Goal: Task Accomplishment & Management: Use online tool/utility

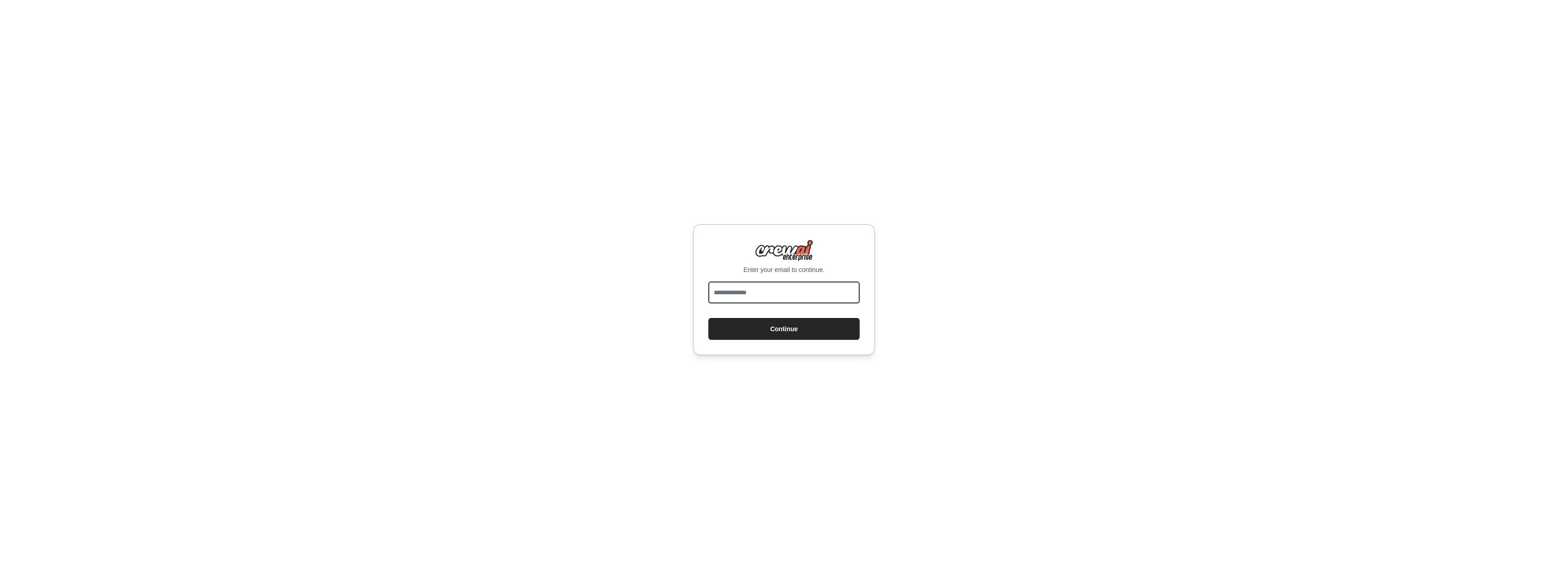
drag, startPoint x: 765, startPoint y: 294, endPoint x: 765, endPoint y: 289, distance: 5.0
click at [765, 294] on input "email" at bounding box center [784, 293] width 152 height 22
type input "**********"
click at [769, 329] on button "Continue" at bounding box center [784, 329] width 152 height 22
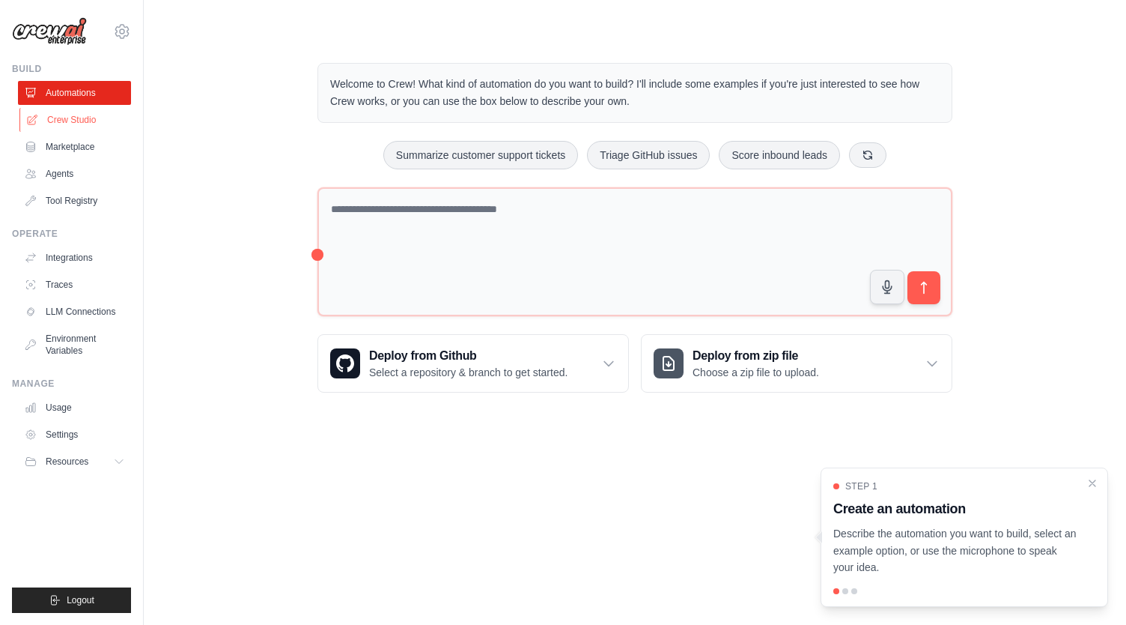
click at [97, 111] on link "Crew Studio" at bounding box center [75, 120] width 113 height 24
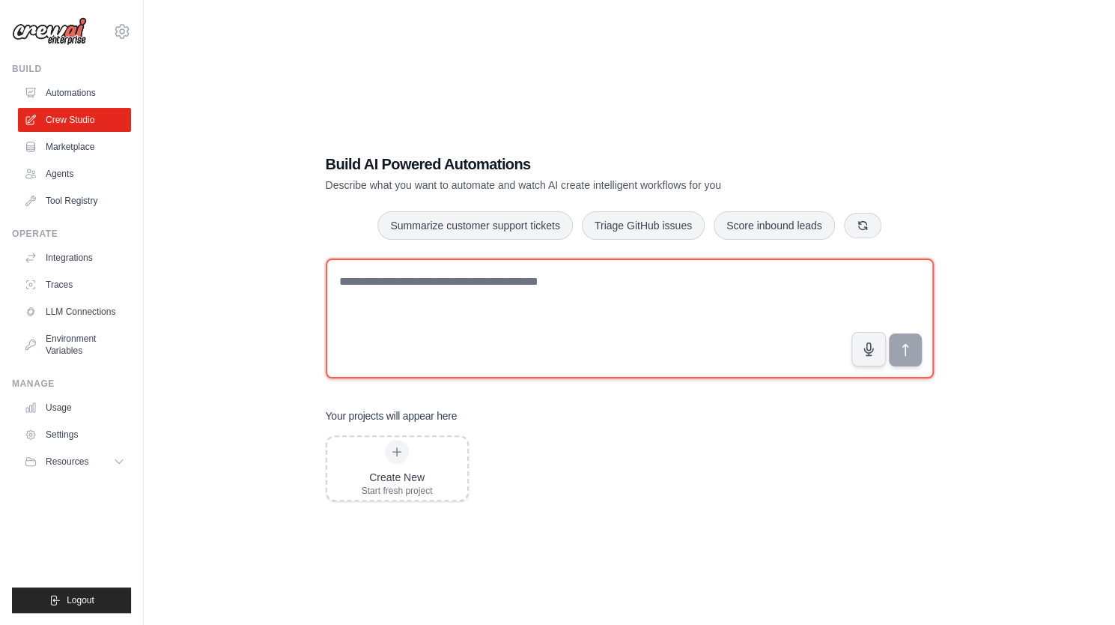
click at [610, 305] on textarea at bounding box center [630, 318] width 608 height 120
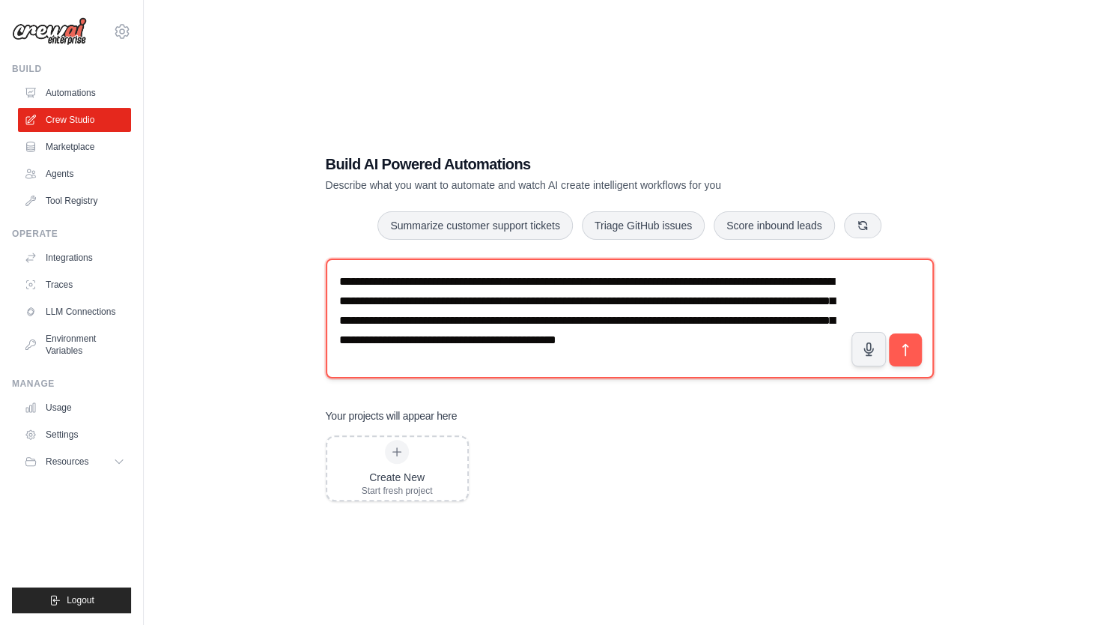
drag, startPoint x: 770, startPoint y: 285, endPoint x: 752, endPoint y: 306, distance: 27.6
click at [753, 307] on textarea "**********" at bounding box center [630, 318] width 608 height 120
click at [765, 279] on textarea "**********" at bounding box center [630, 318] width 608 height 120
type textarea "**********"
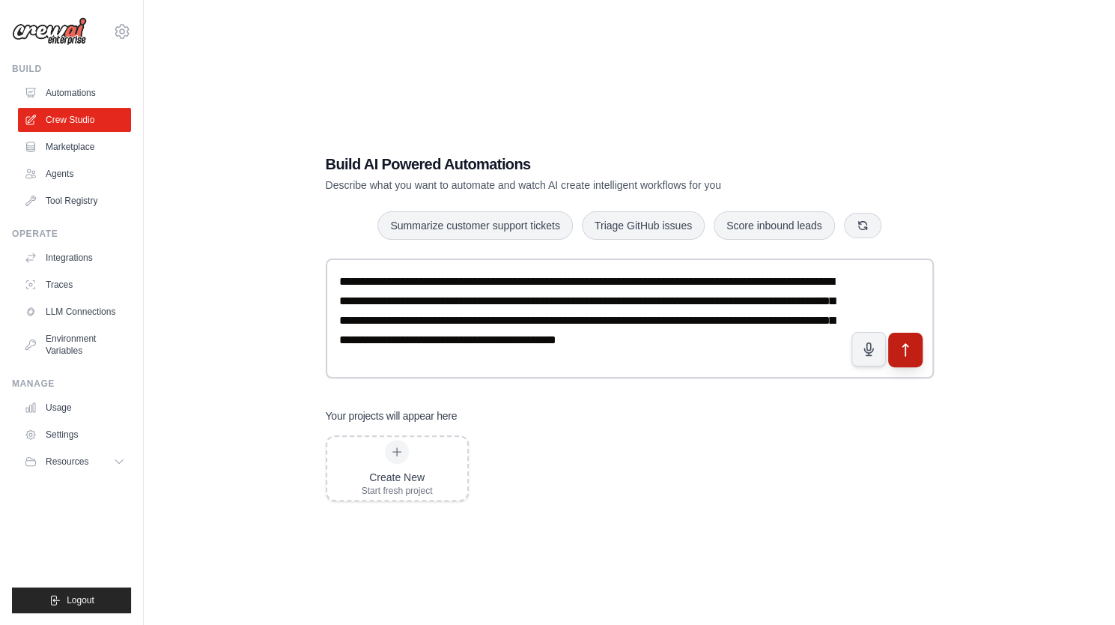
click at [911, 353] on icon "submit" at bounding box center [905, 350] width 16 height 16
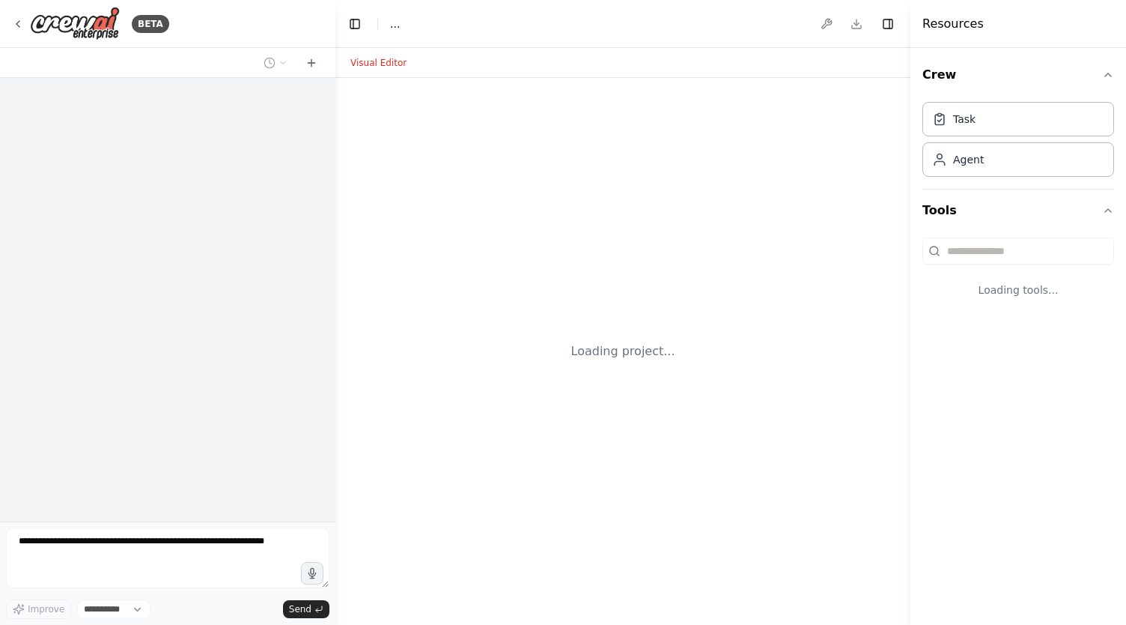
select select "****"
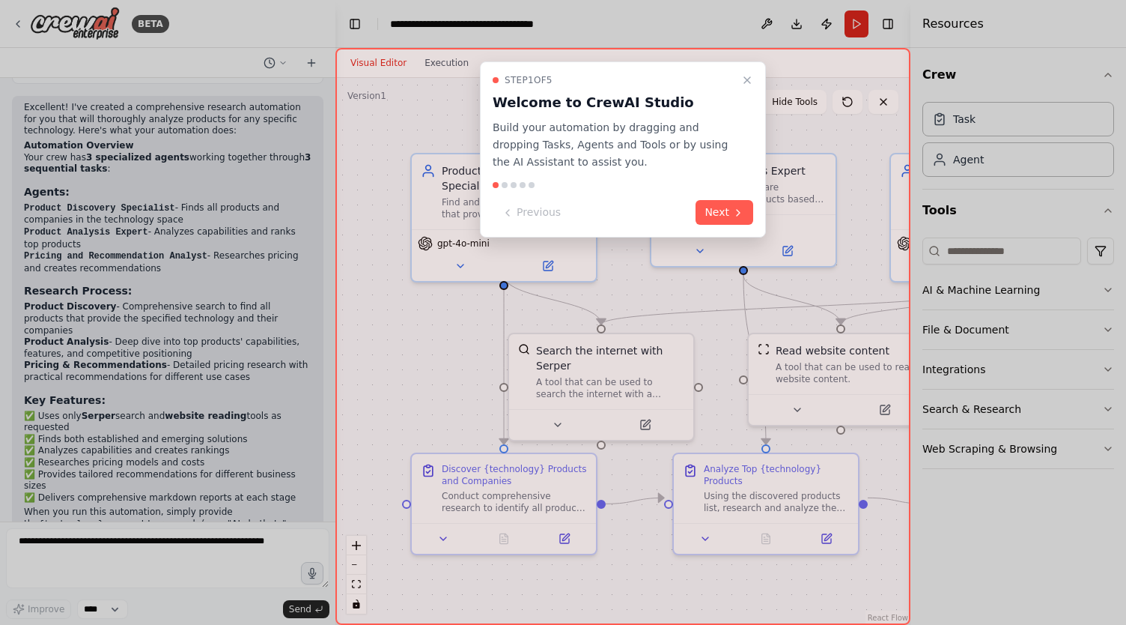
scroll to position [942, 0]
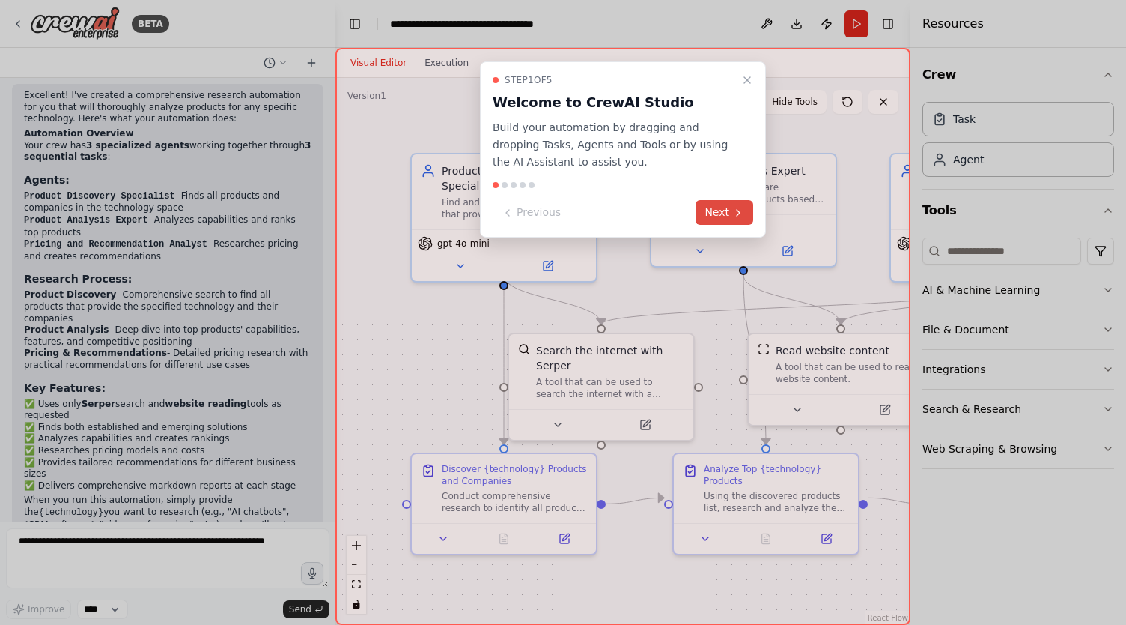
click at [722, 210] on button "Next" at bounding box center [725, 212] width 58 height 25
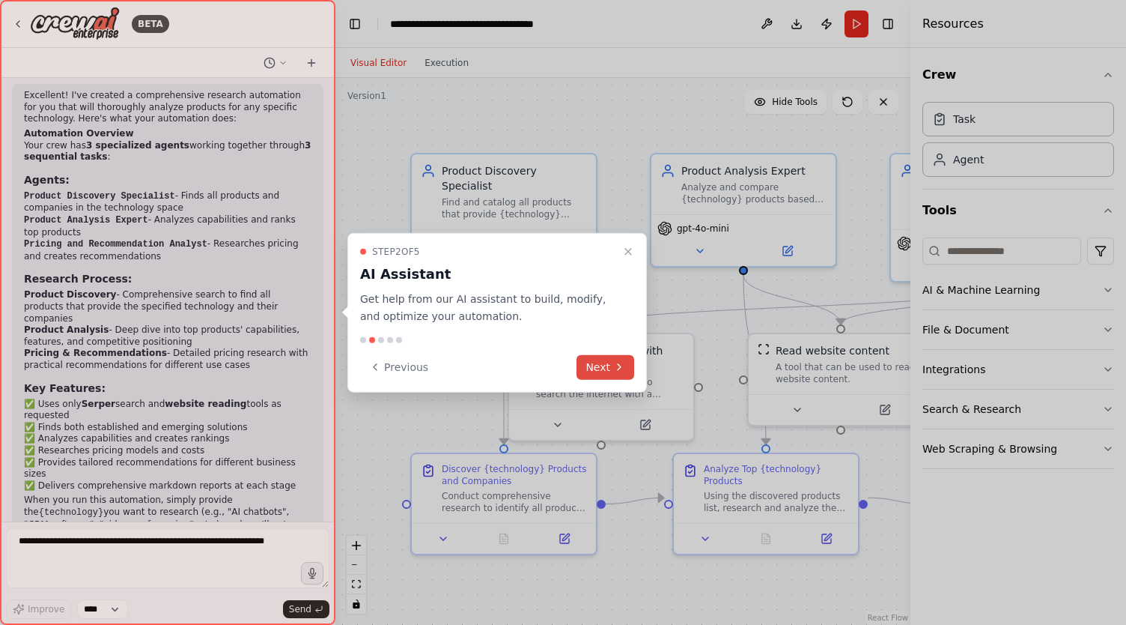
click at [602, 365] on button "Next" at bounding box center [606, 366] width 58 height 25
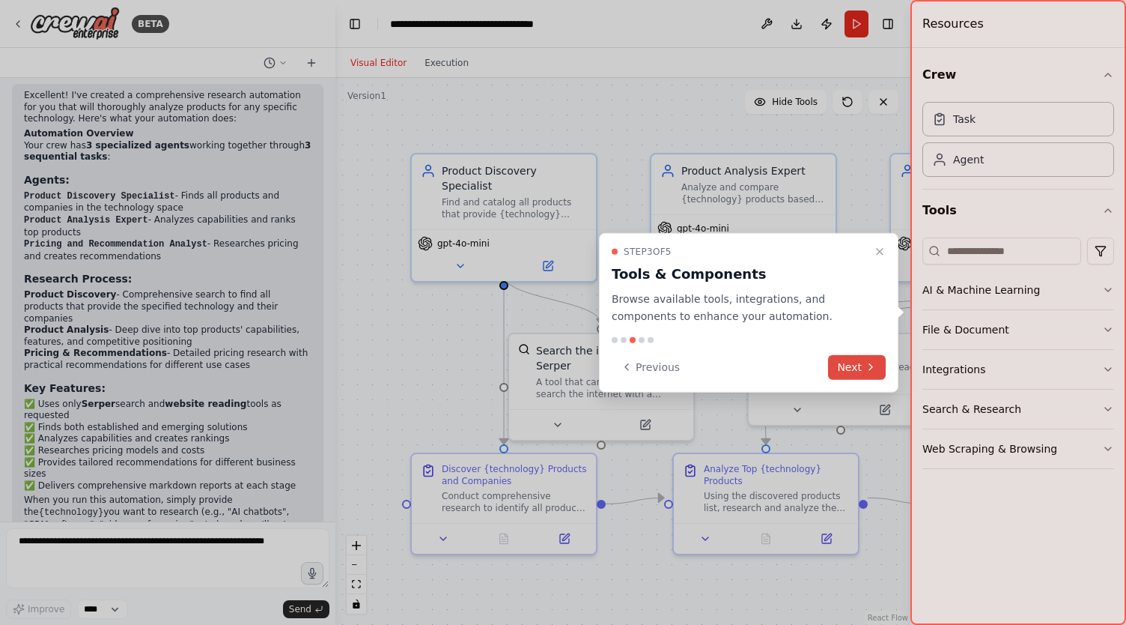
click at [867, 372] on icon at bounding box center [871, 367] width 12 height 12
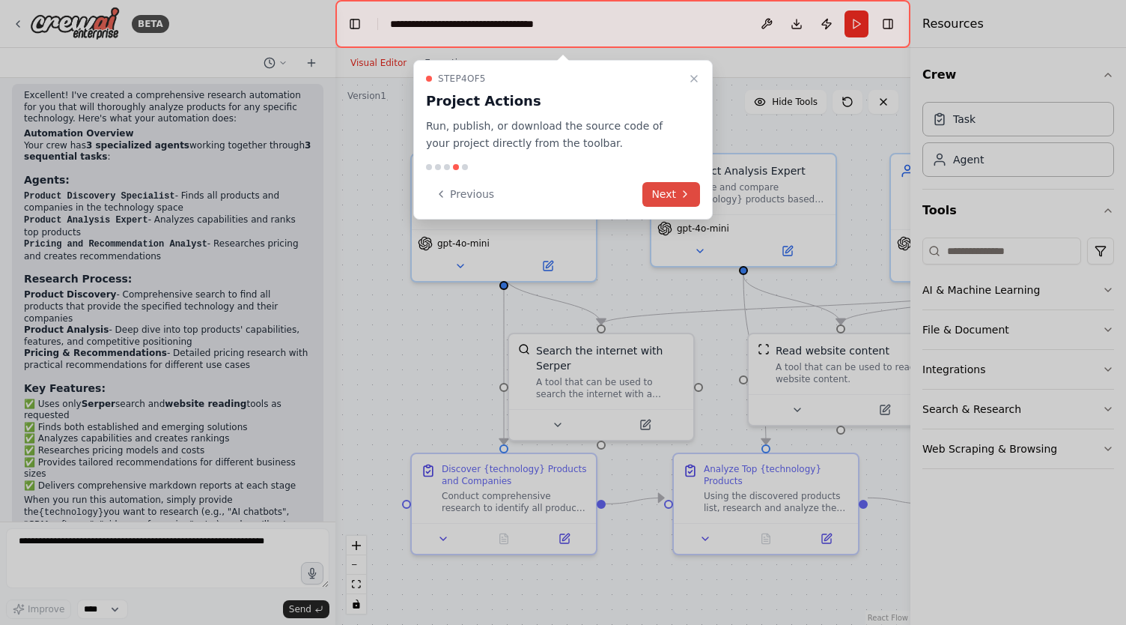
click at [671, 195] on button "Next" at bounding box center [672, 194] width 58 height 25
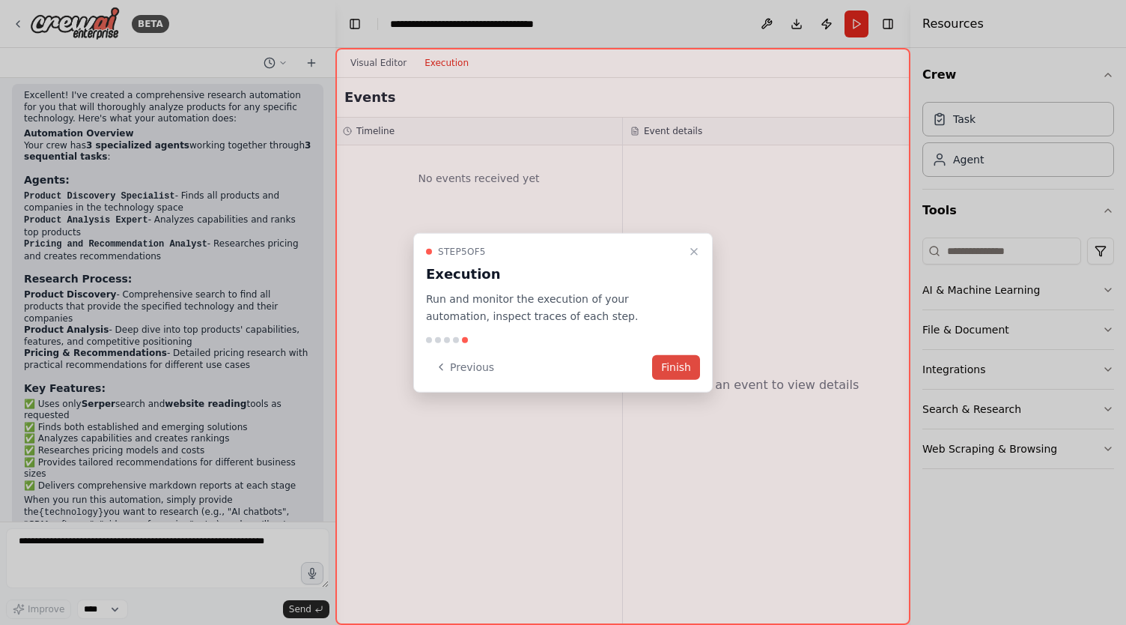
click at [686, 365] on button "Finish" at bounding box center [676, 366] width 48 height 25
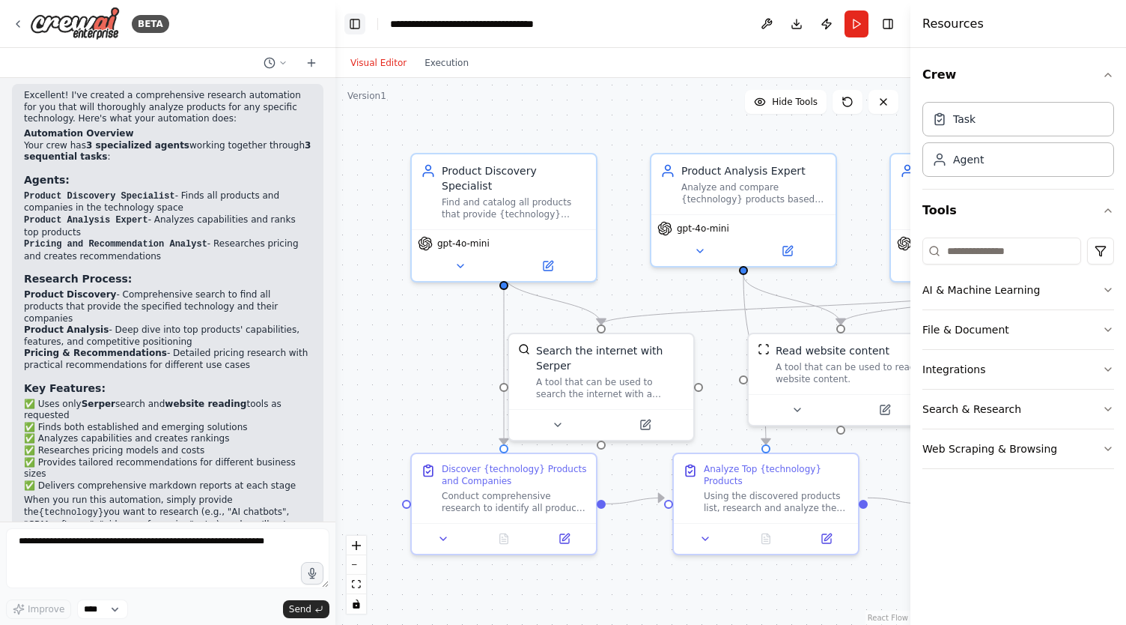
click at [357, 23] on button "Toggle Left Sidebar" at bounding box center [354, 23] width 21 height 21
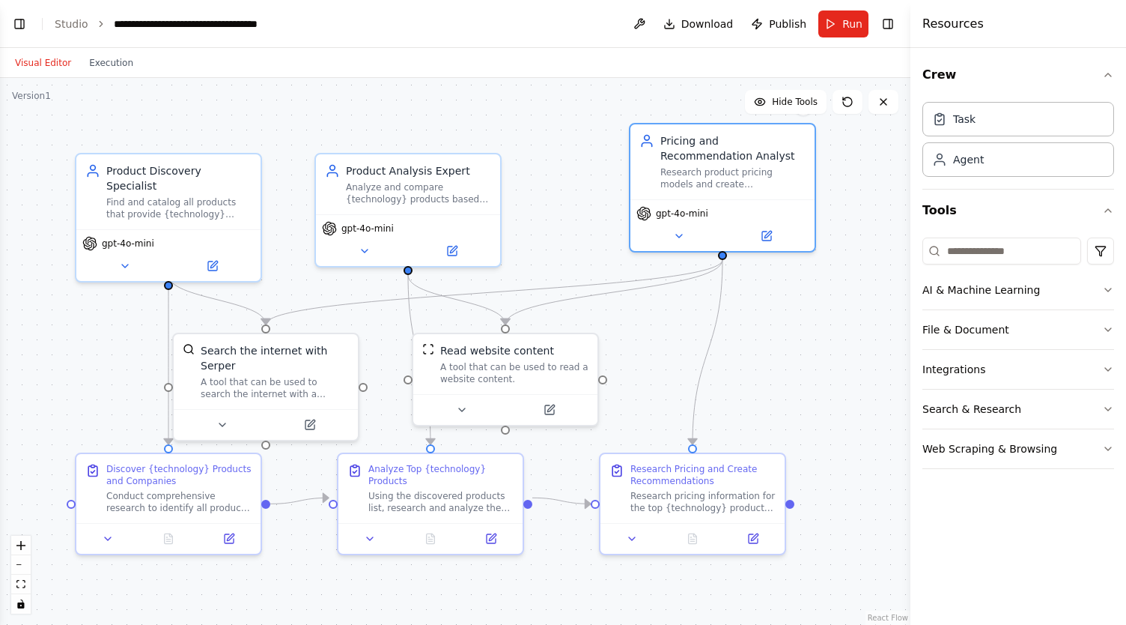
drag, startPoint x: 663, startPoint y: 194, endPoint x: 688, endPoint y: 343, distance: 151.1
click at [732, 169] on div "Research product pricing models and create recommendations for {technology} sol…" at bounding box center [732, 178] width 145 height 24
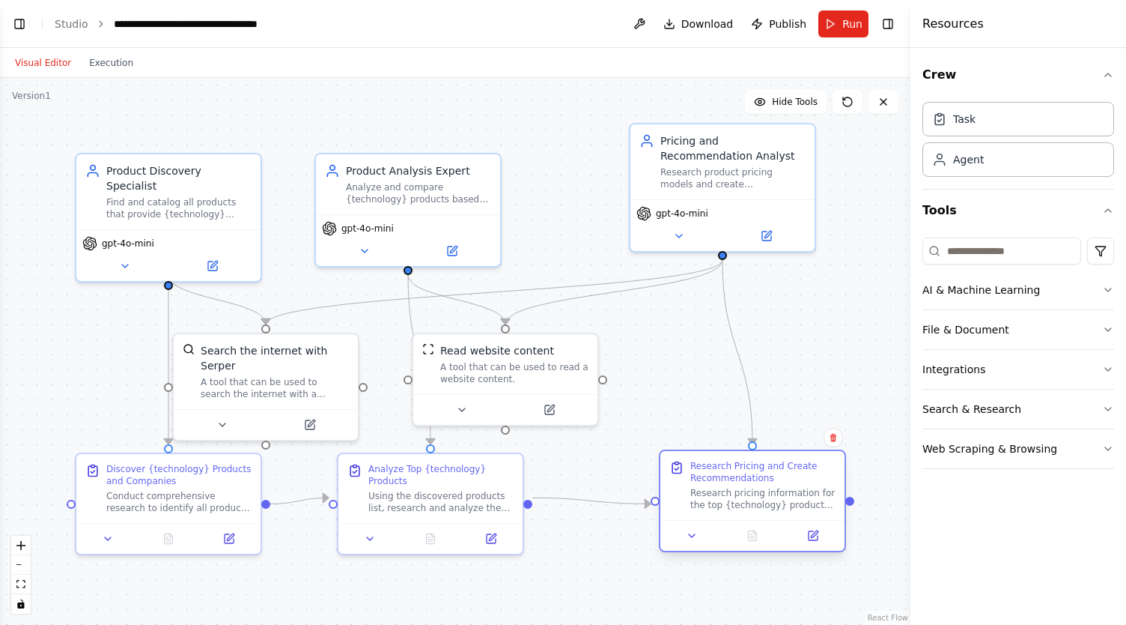
drag, startPoint x: 726, startPoint y: 513, endPoint x: 740, endPoint y: 489, distance: 27.9
click at [785, 510] on div "Research Pricing and Create Recommendations Research pricing information for th…" at bounding box center [752, 485] width 184 height 69
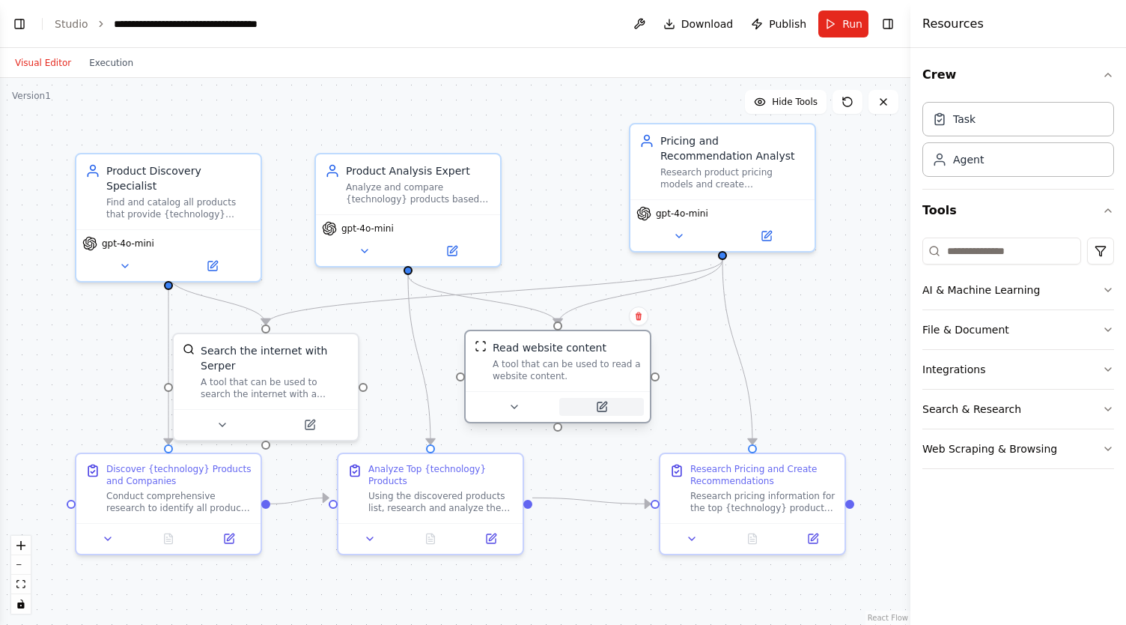
drag, startPoint x: 575, startPoint y: 405, endPoint x: 620, endPoint y: 403, distance: 45.0
click at [620, 403] on button at bounding box center [601, 407] width 85 height 18
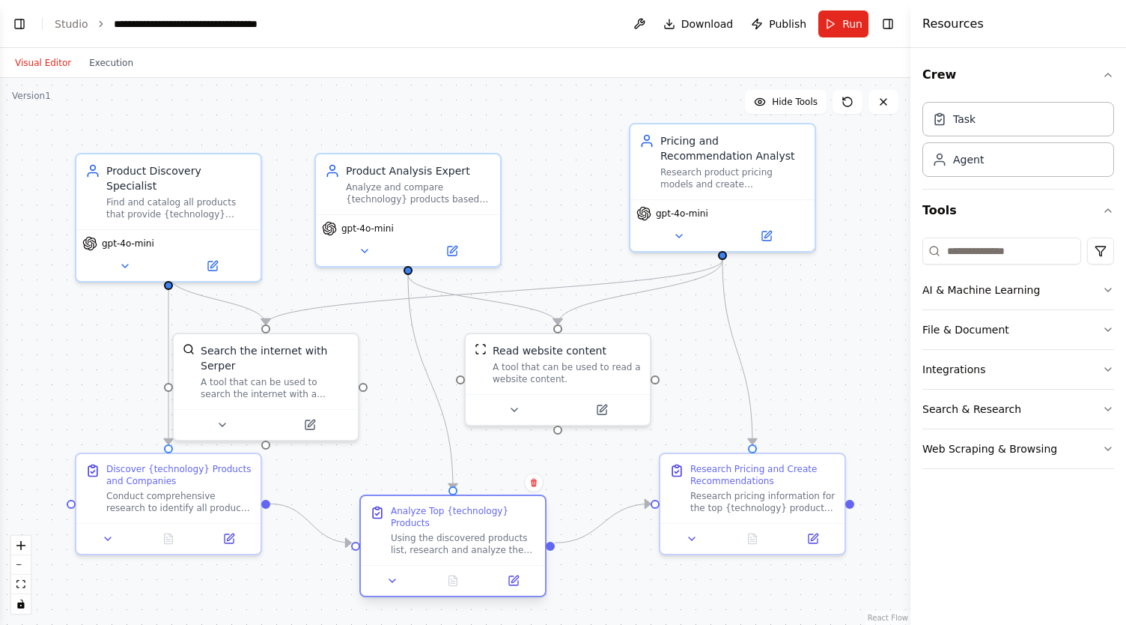
drag, startPoint x: 463, startPoint y: 479, endPoint x: 481, endPoint y: 527, distance: 51.9
click at [481, 532] on div "Using the discovered products list, research and analyze the capabilities and f…" at bounding box center [463, 544] width 145 height 24
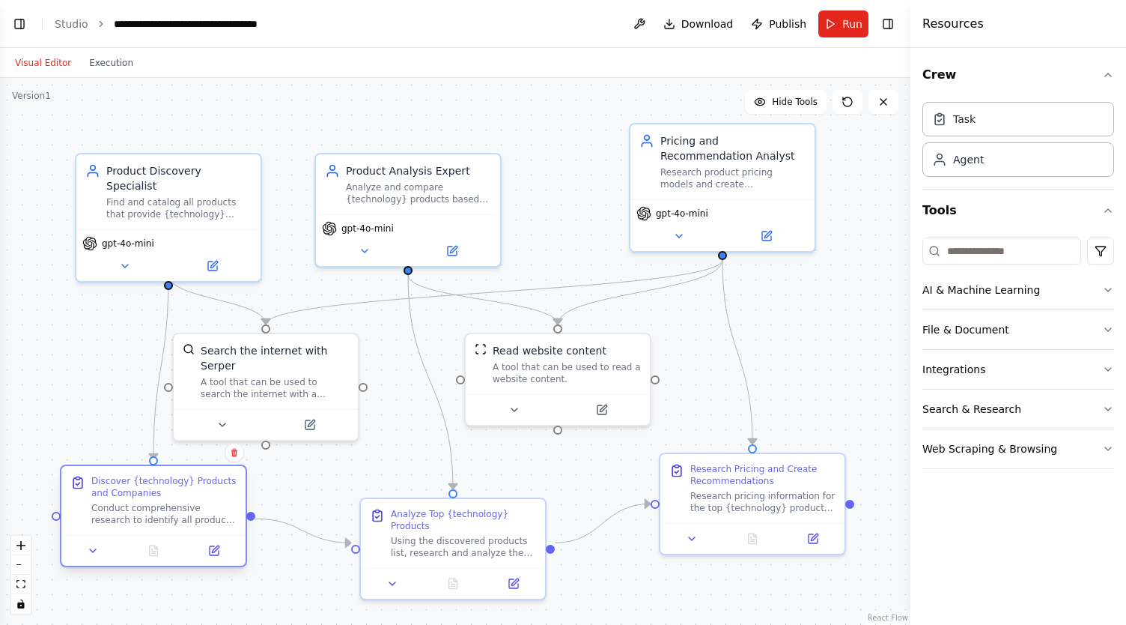
drag, startPoint x: 228, startPoint y: 511, endPoint x: 213, endPoint y: 538, distance: 31.2
click at [213, 535] on div "Discover {technology} Products and Companies Conduct comprehensive research to …" at bounding box center [153, 500] width 184 height 69
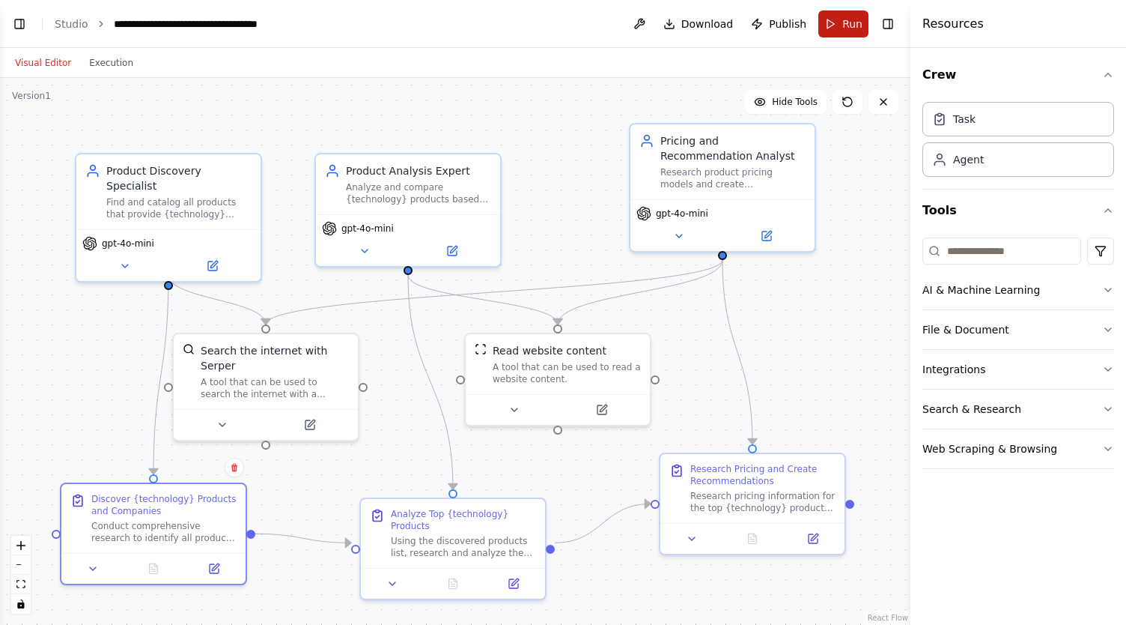
click at [842, 13] on button "Run" at bounding box center [843, 23] width 50 height 27
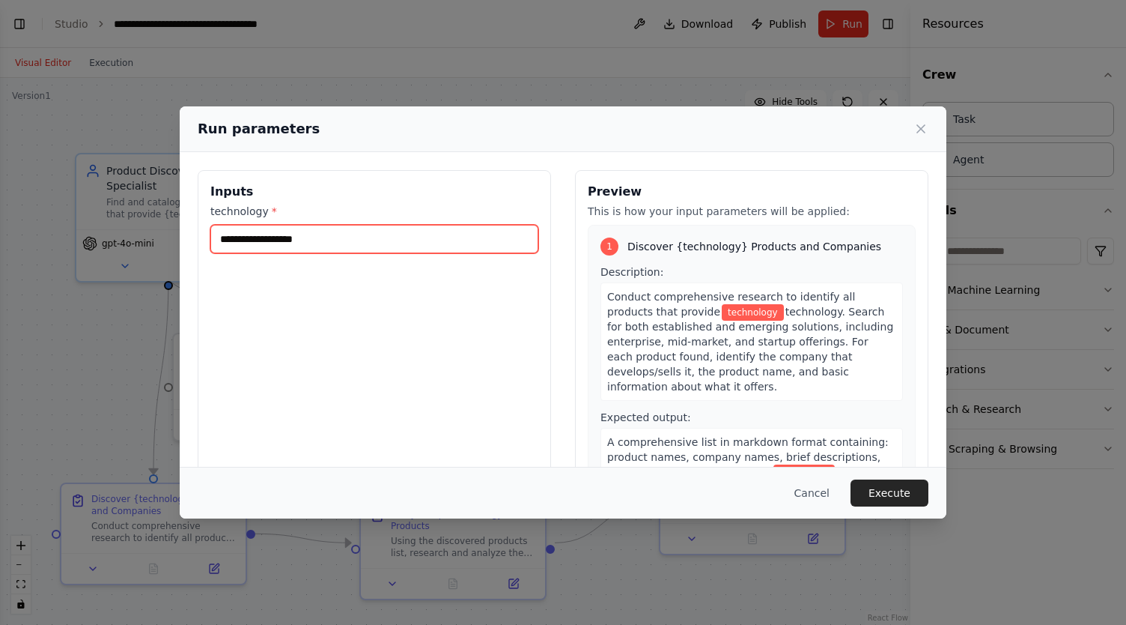
click at [273, 237] on input "technology *" at bounding box center [374, 239] width 328 height 28
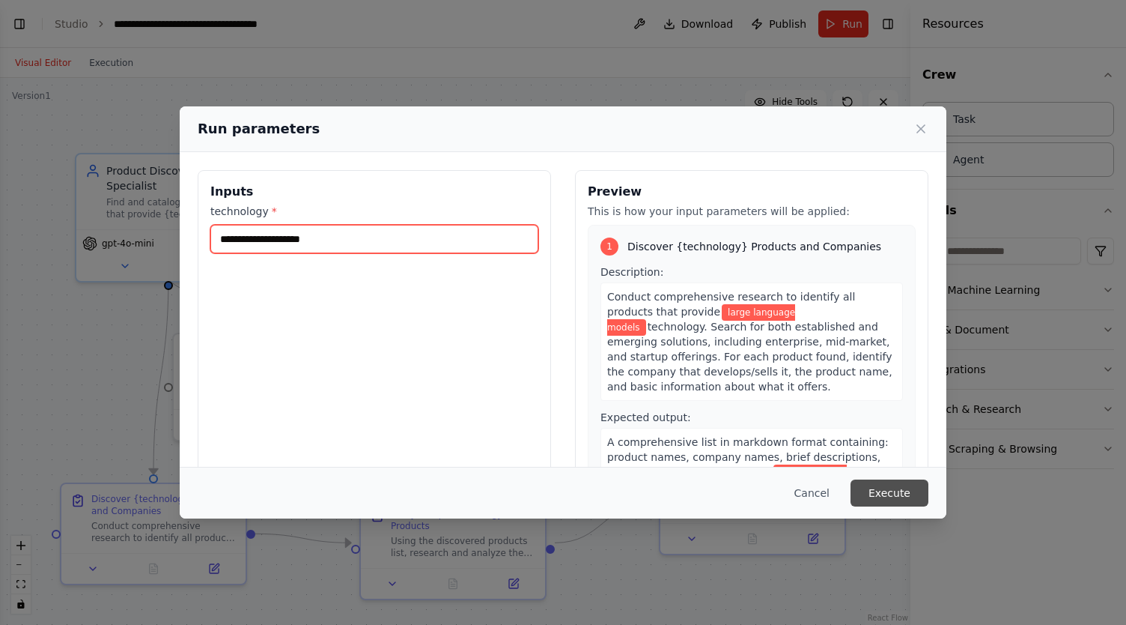
type input "**********"
click at [900, 483] on button "Execute" at bounding box center [890, 492] width 78 height 27
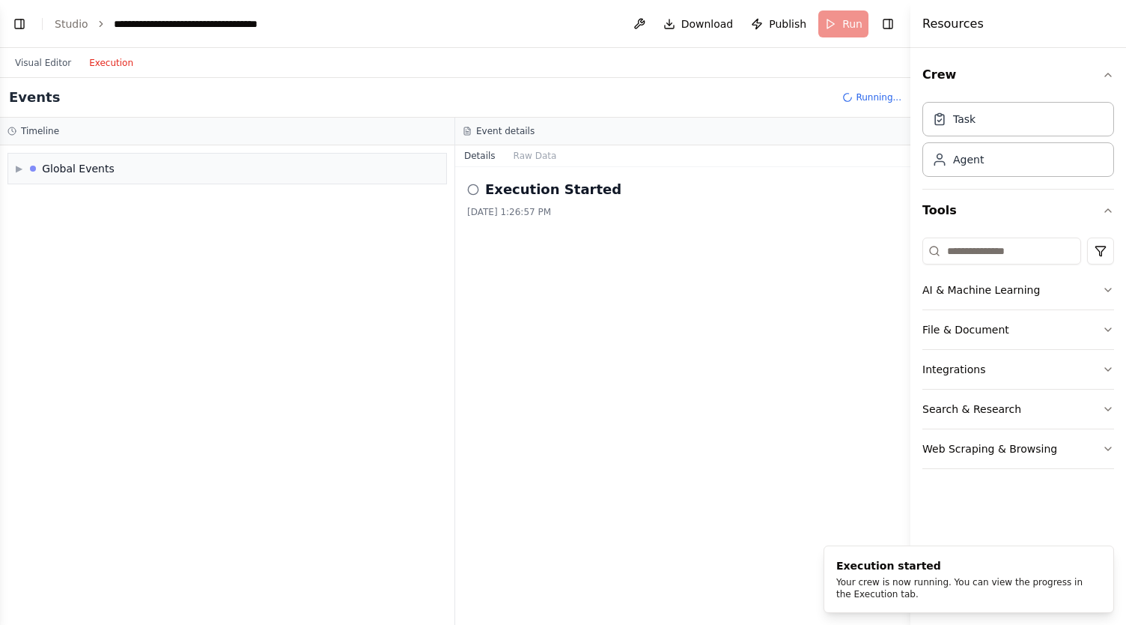
click at [109, 62] on button "Execution" at bounding box center [111, 63] width 62 height 18
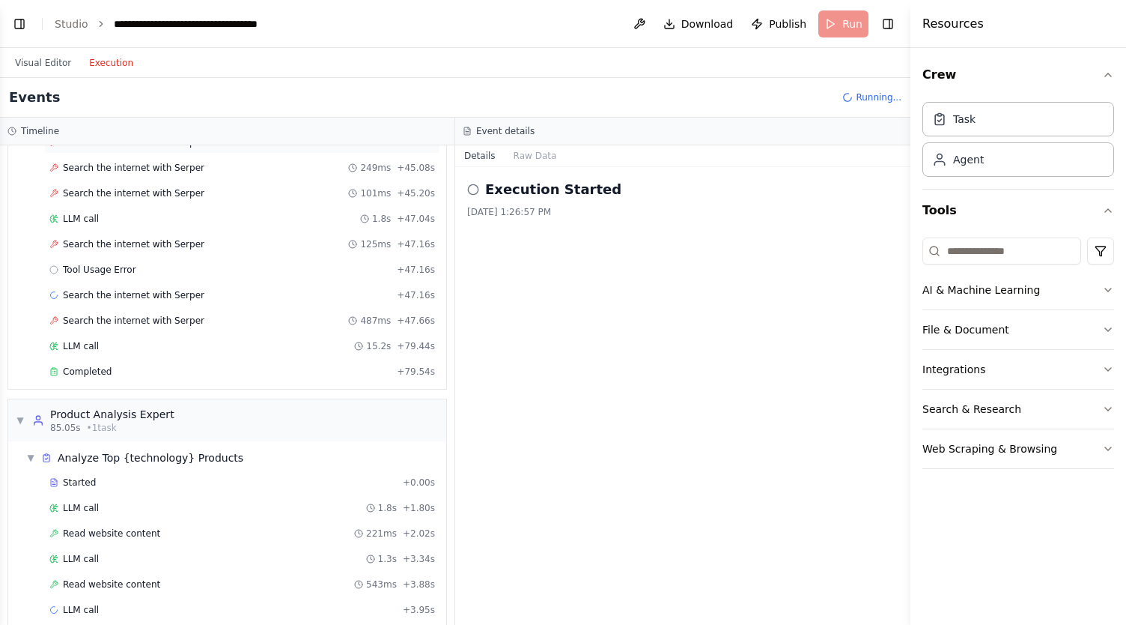
scroll to position [2640, 0]
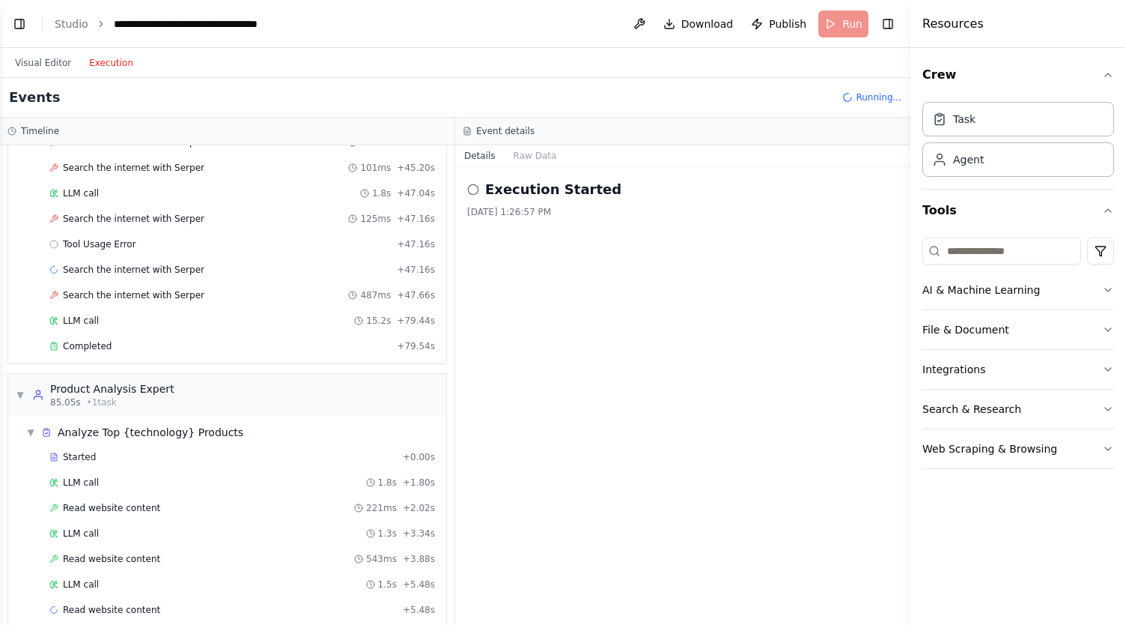
drag, startPoint x: 650, startPoint y: 365, endPoint x: 596, endPoint y: 369, distance: 54.0
click at [650, 365] on div "Execution Started 8/21/2025, 1:26:57 PM" at bounding box center [682, 396] width 455 height 458
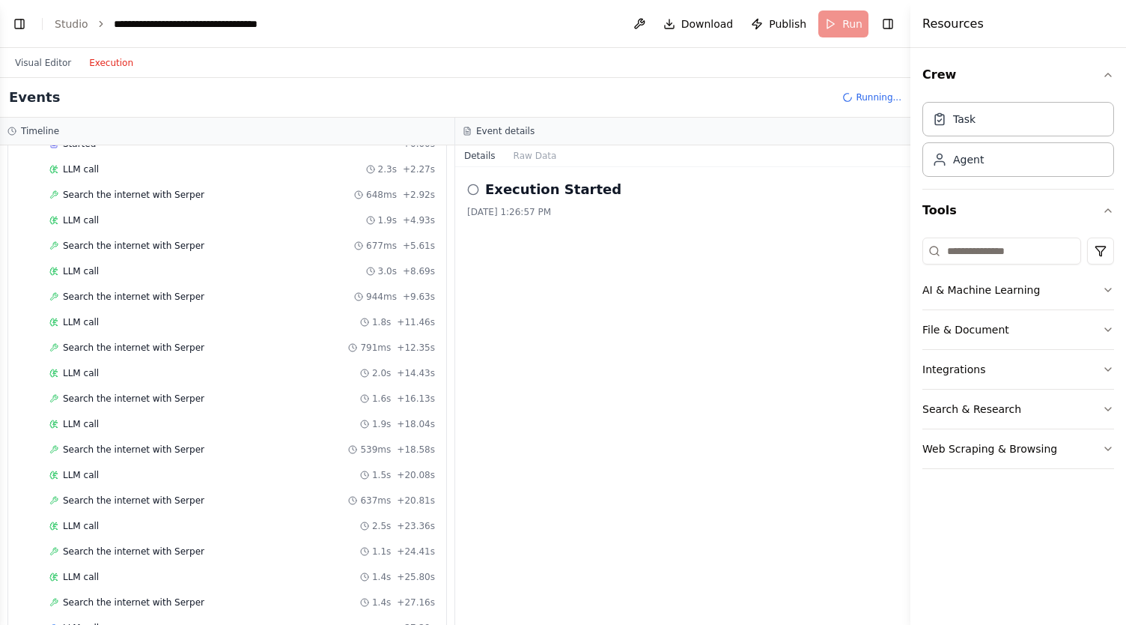
scroll to position [3599, 0]
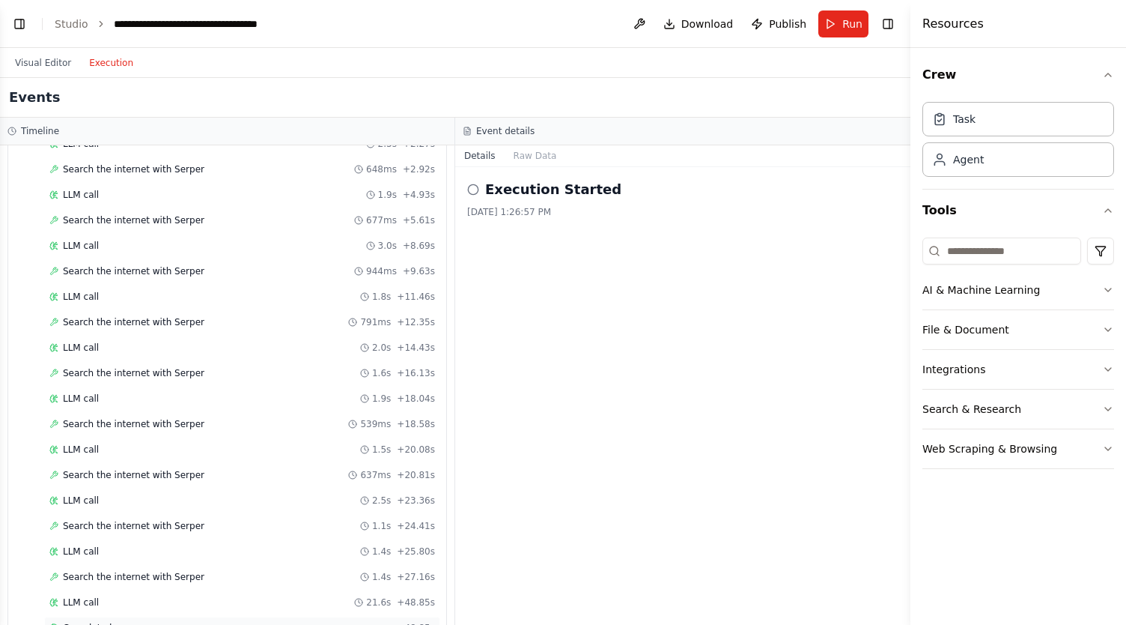
click at [115, 622] on div "Completed" at bounding box center [219, 628] width 341 height 12
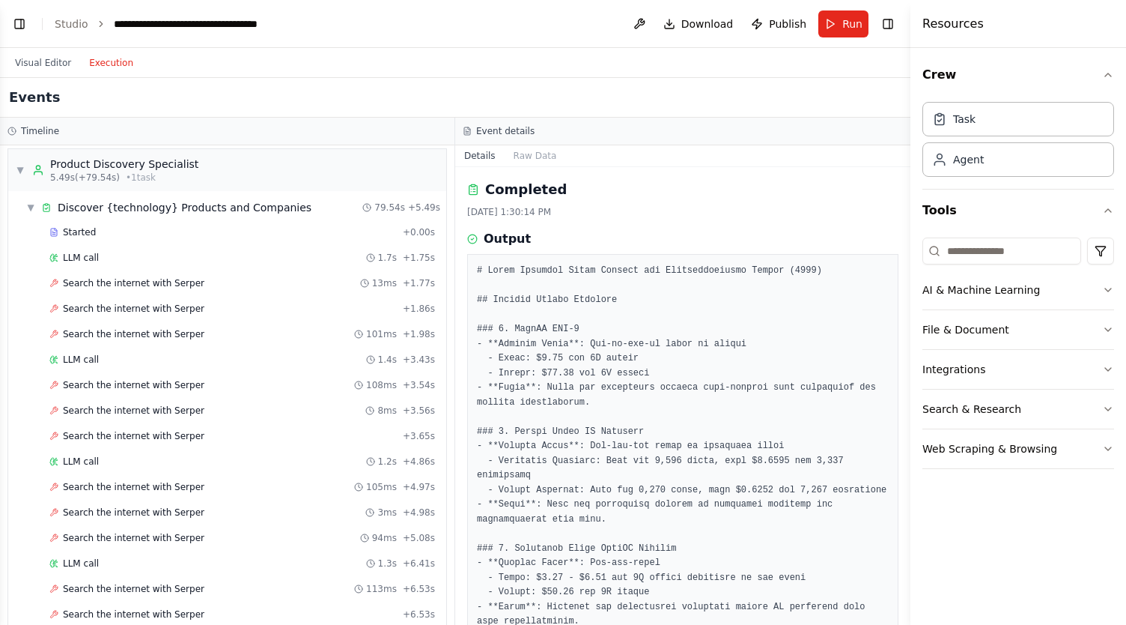
scroll to position [0, 0]
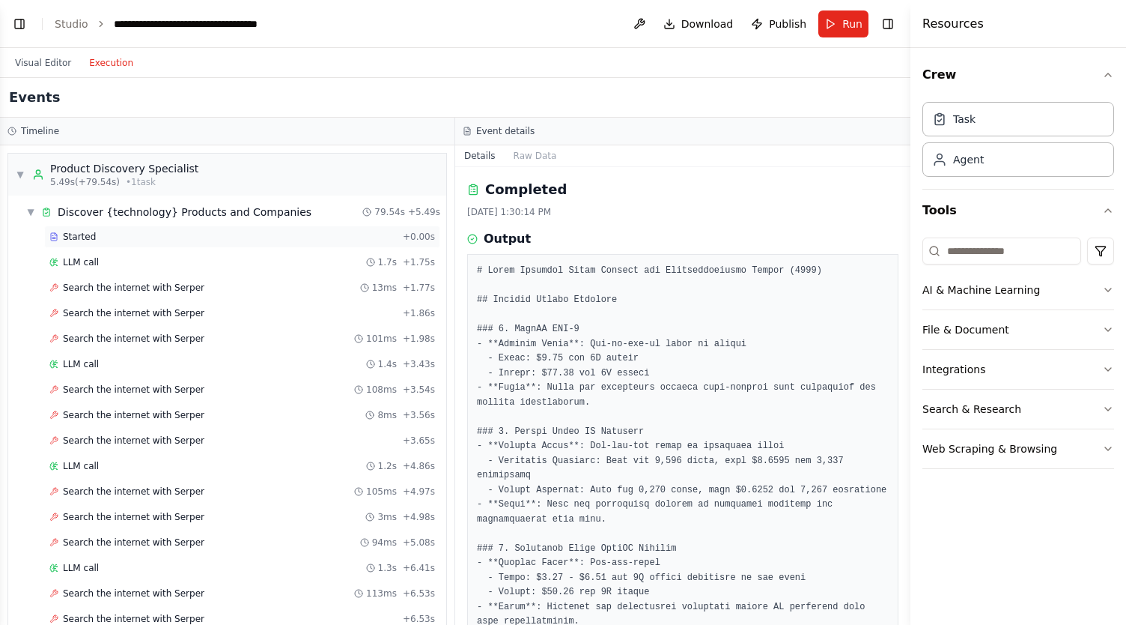
click at [145, 231] on div "Started" at bounding box center [222, 237] width 347 height 12
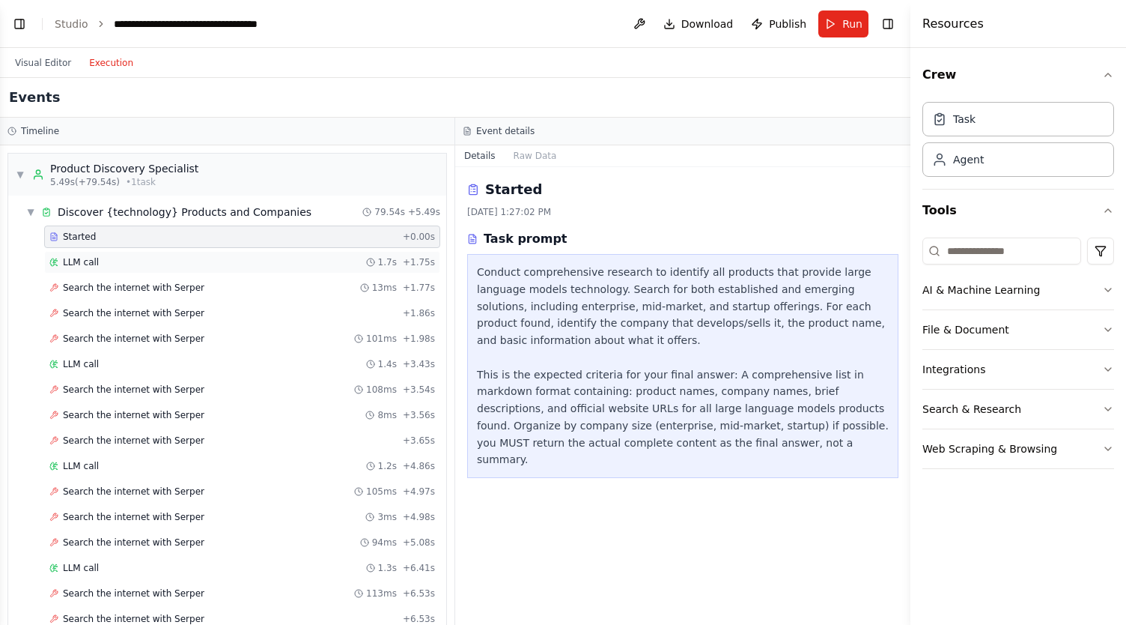
click at [173, 261] on div "LLM call 1.7s + 1.75s" at bounding box center [242, 262] width 386 height 12
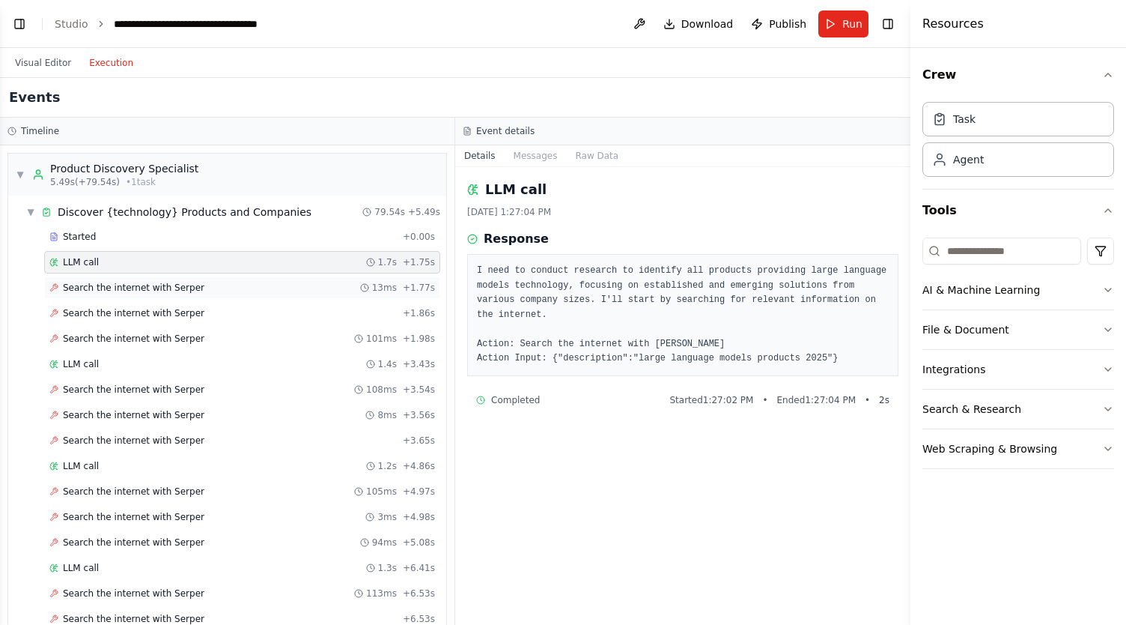
click at [153, 289] on span "Search the internet with Serper" at bounding box center [134, 288] width 142 height 12
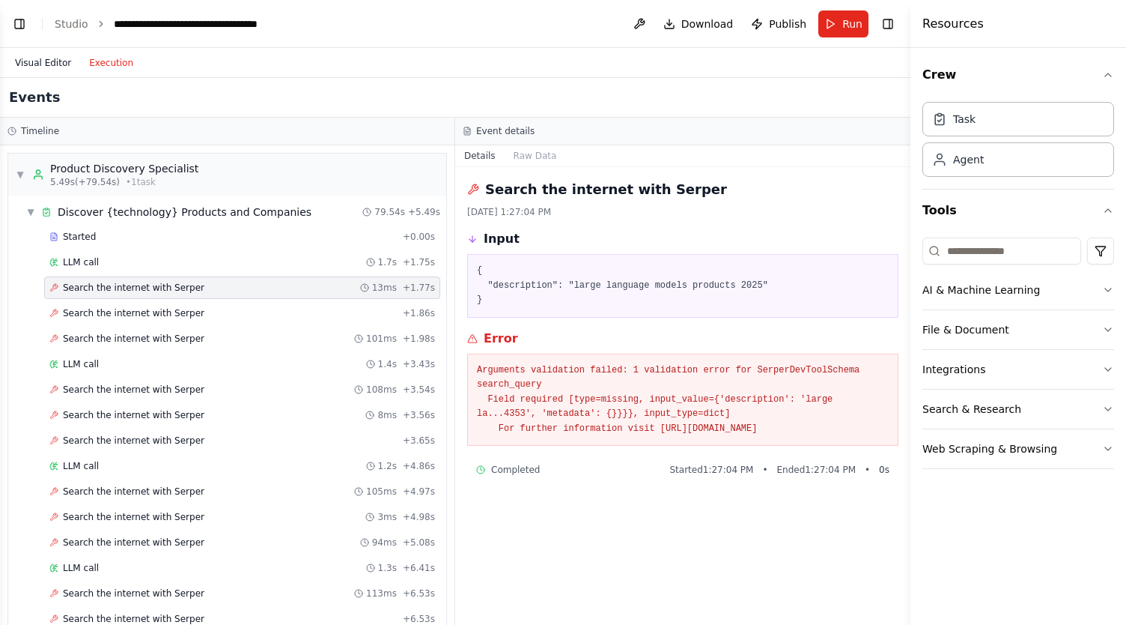
click at [38, 58] on button "Visual Editor" at bounding box center [43, 63] width 74 height 18
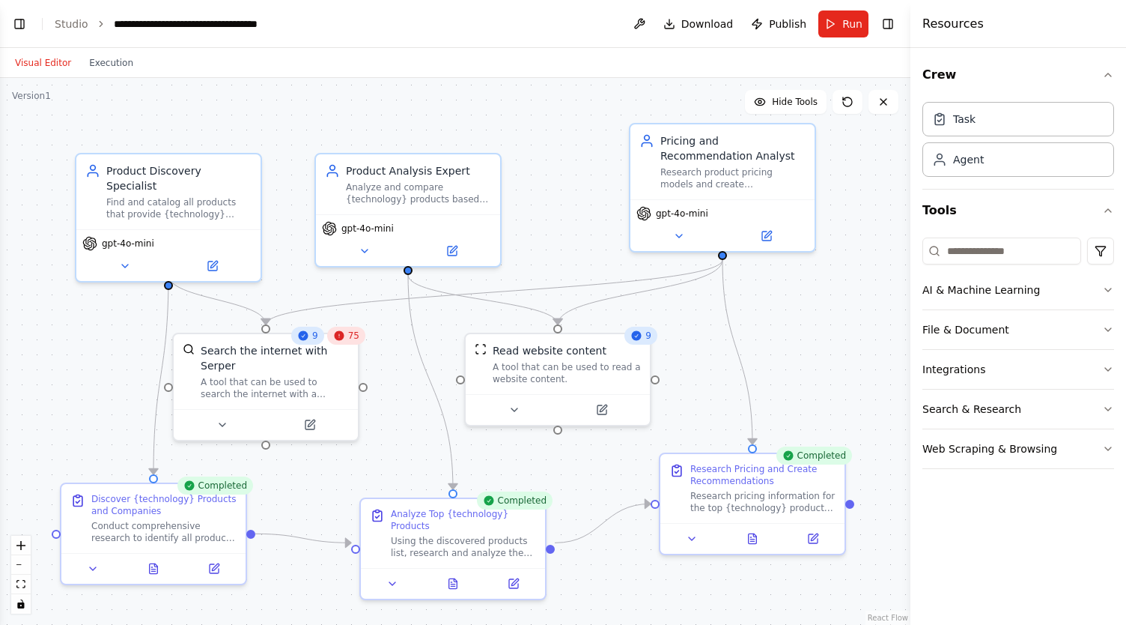
click at [37, 69] on button "Visual Editor" at bounding box center [43, 63] width 74 height 18
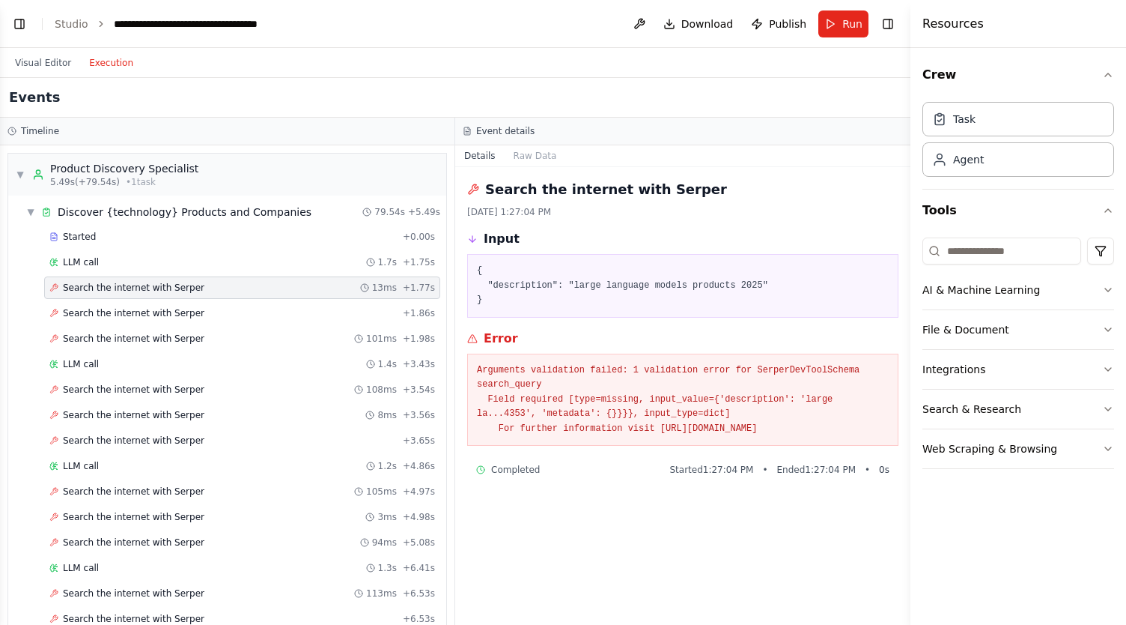
click at [99, 58] on button "Execution" at bounding box center [111, 63] width 62 height 18
drag, startPoint x: 851, startPoint y: 421, endPoint x: 644, endPoint y: 431, distance: 206.9
click at [644, 431] on pre "Arguments validation failed: 1 validation error for SerperDevToolSchema search_…" at bounding box center [683, 399] width 412 height 73
copy pre "https://errors.pydantic.dev/2.11/v/missing"
click at [95, 64] on button "Execution" at bounding box center [111, 63] width 62 height 18
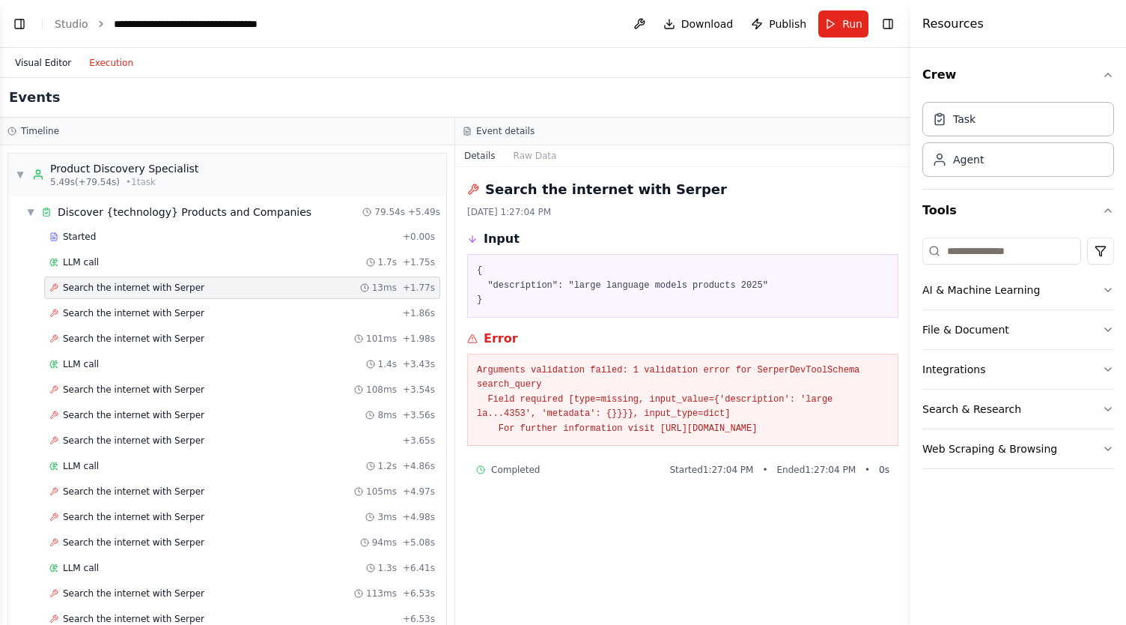
click at [37, 57] on button "Visual Editor" at bounding box center [43, 63] width 74 height 18
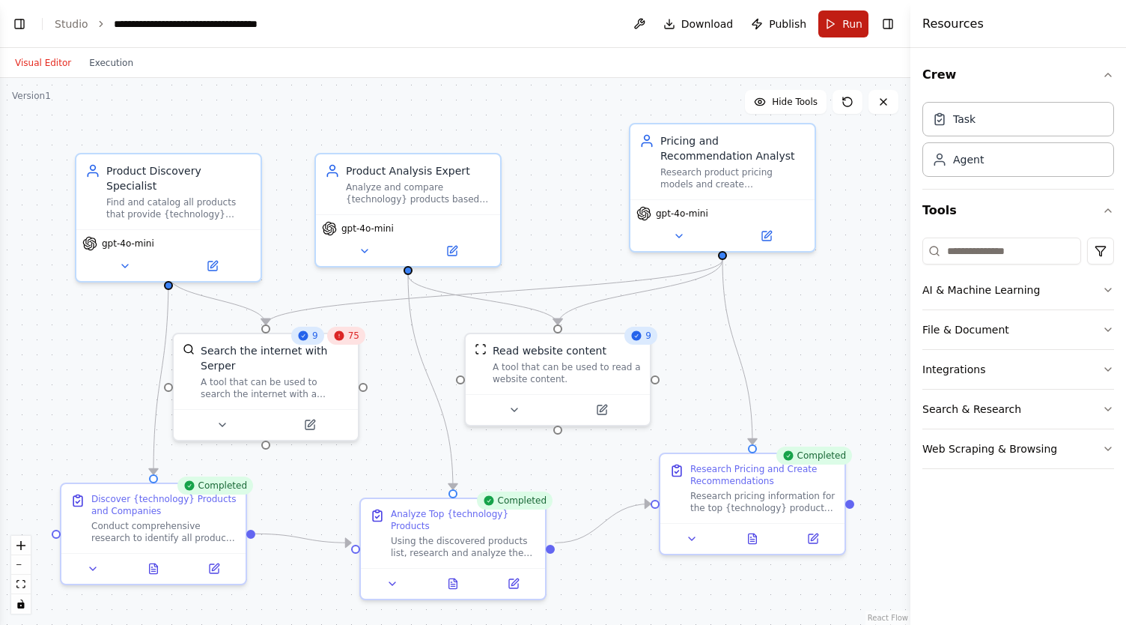
click at [849, 22] on span "Run" at bounding box center [852, 23] width 20 height 15
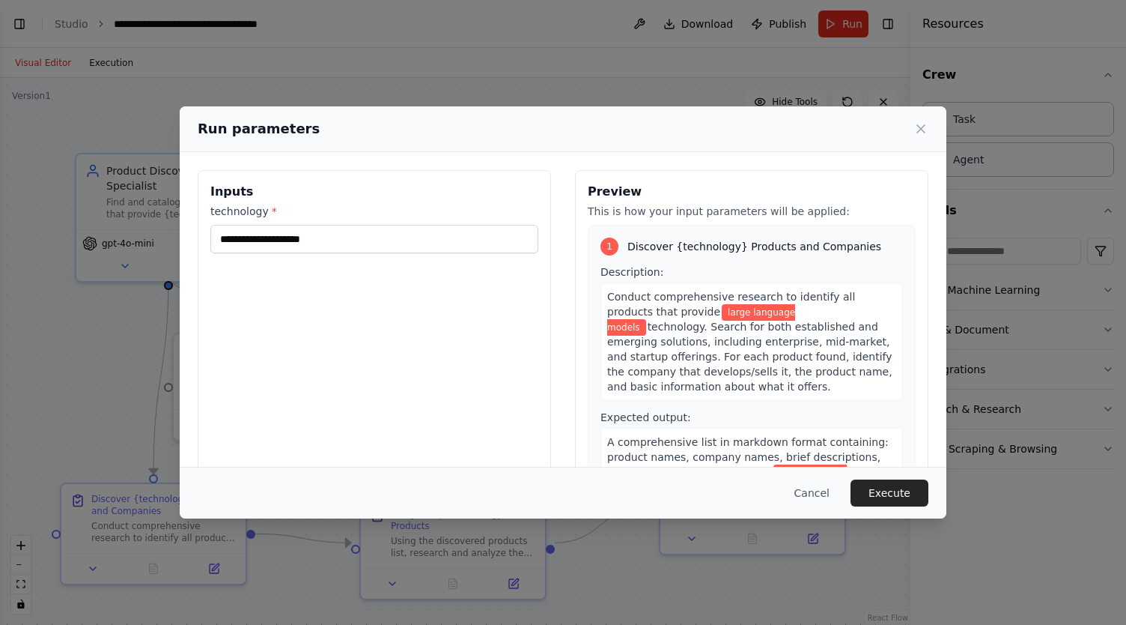
click at [110, 58] on div "**********" at bounding box center [563, 312] width 1126 height 625
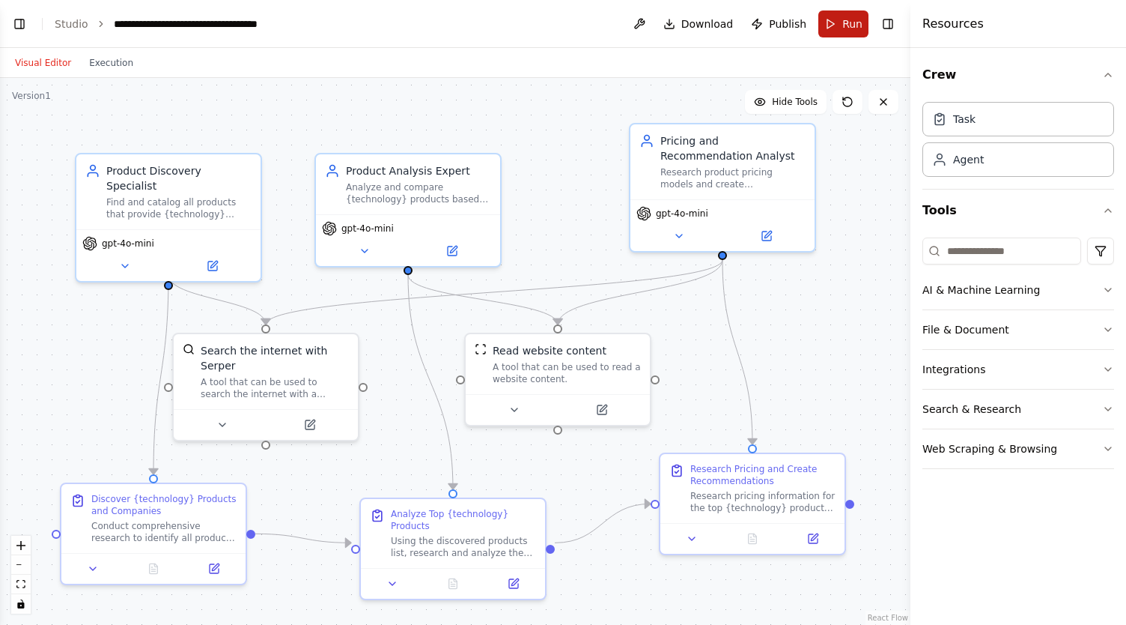
click at [855, 19] on span "Run" at bounding box center [852, 23] width 20 height 15
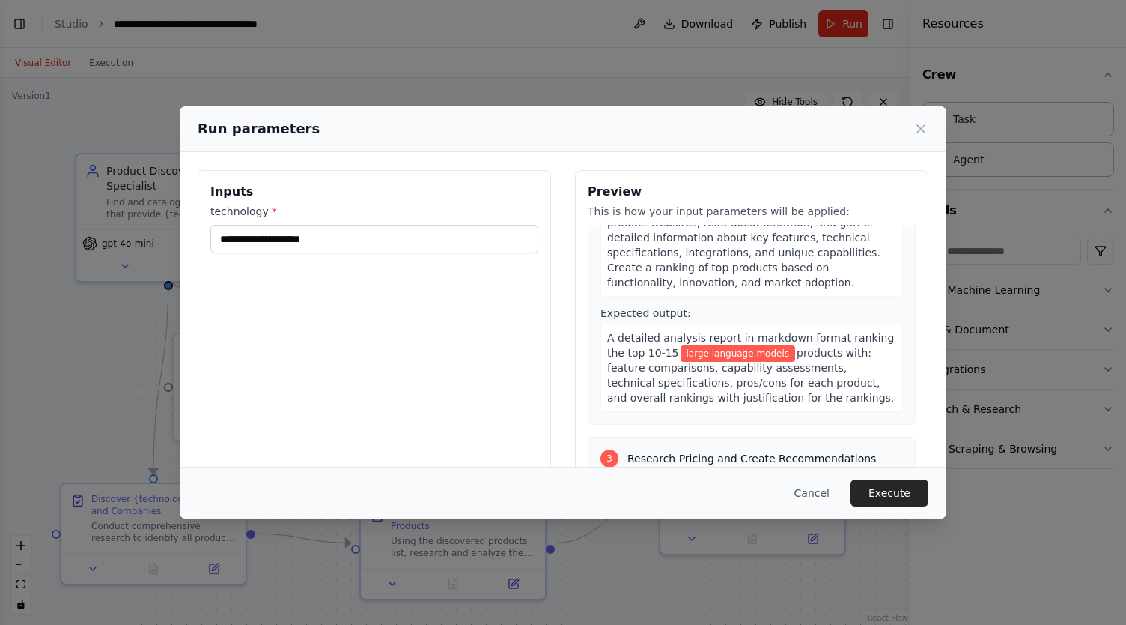
scroll to position [659, 0]
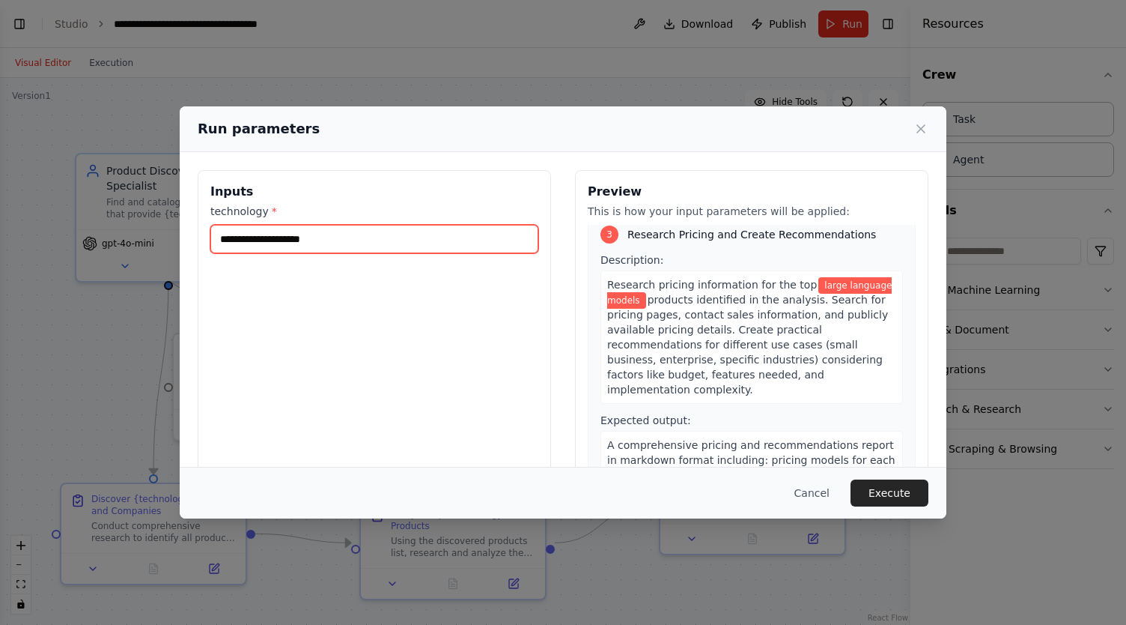
click at [346, 237] on input "**********" at bounding box center [374, 239] width 328 height 28
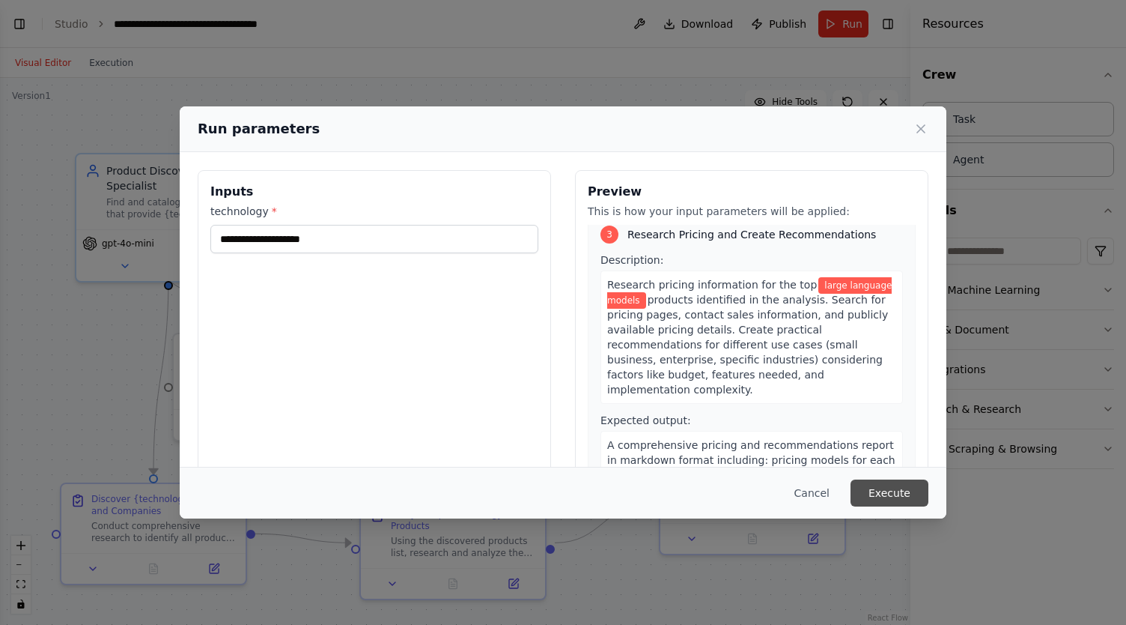
click at [886, 489] on button "Execute" at bounding box center [890, 492] width 78 height 27
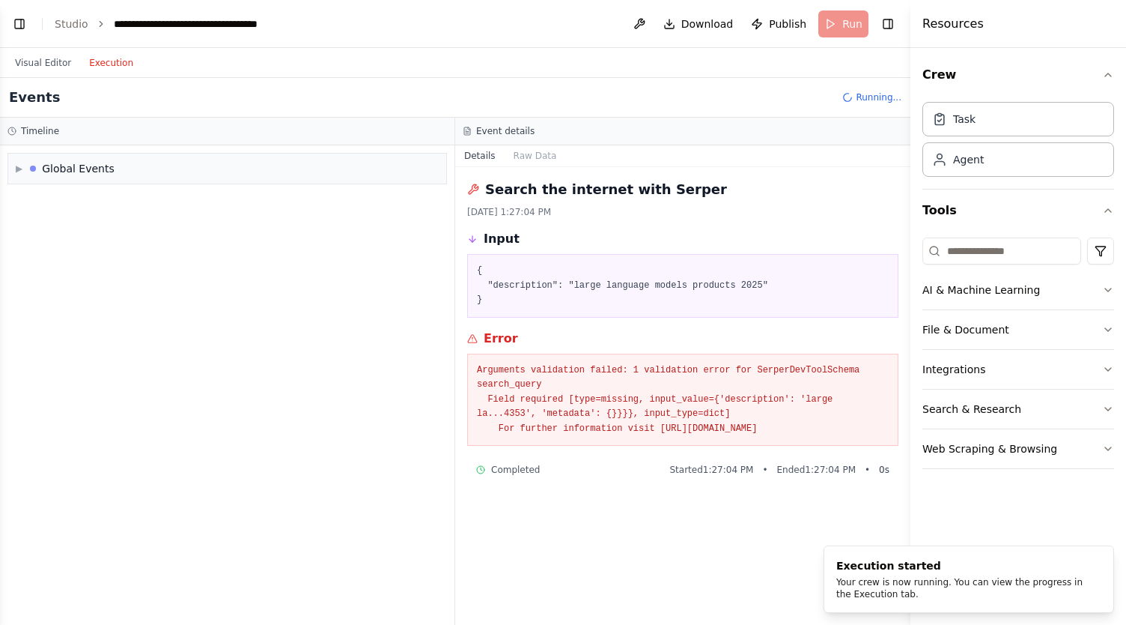
click at [109, 55] on button "Execution" at bounding box center [111, 63] width 62 height 18
click at [139, 175] on div "▶ Global Events" at bounding box center [227, 169] width 438 height 30
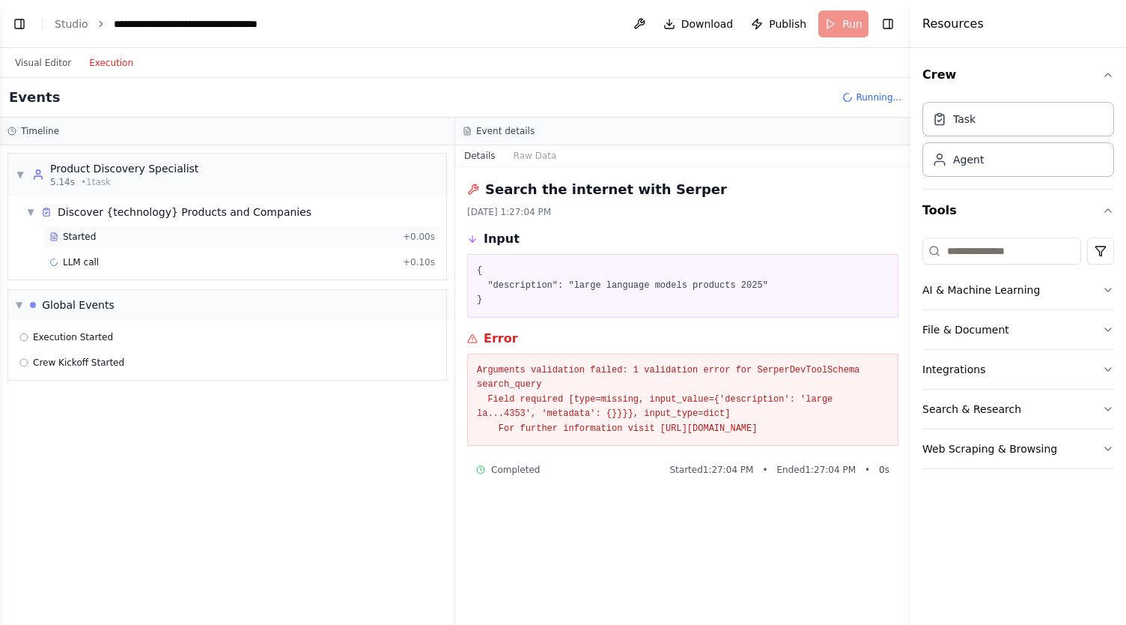
click at [121, 241] on div "Started" at bounding box center [222, 237] width 347 height 12
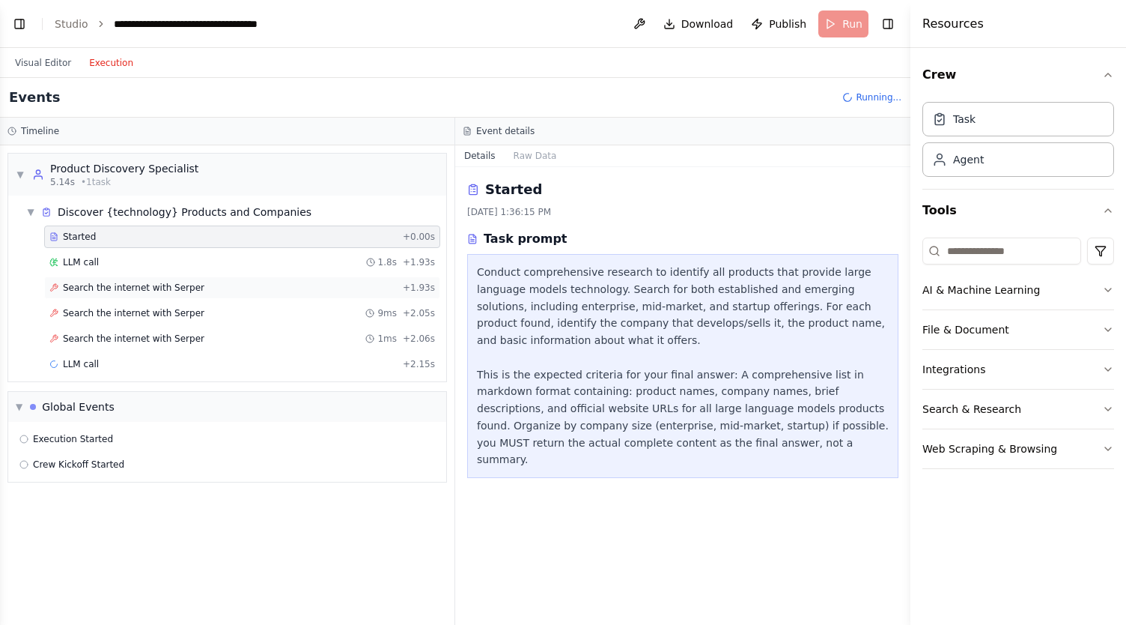
click at [109, 282] on span "Search the internet with Serper" at bounding box center [134, 288] width 142 height 12
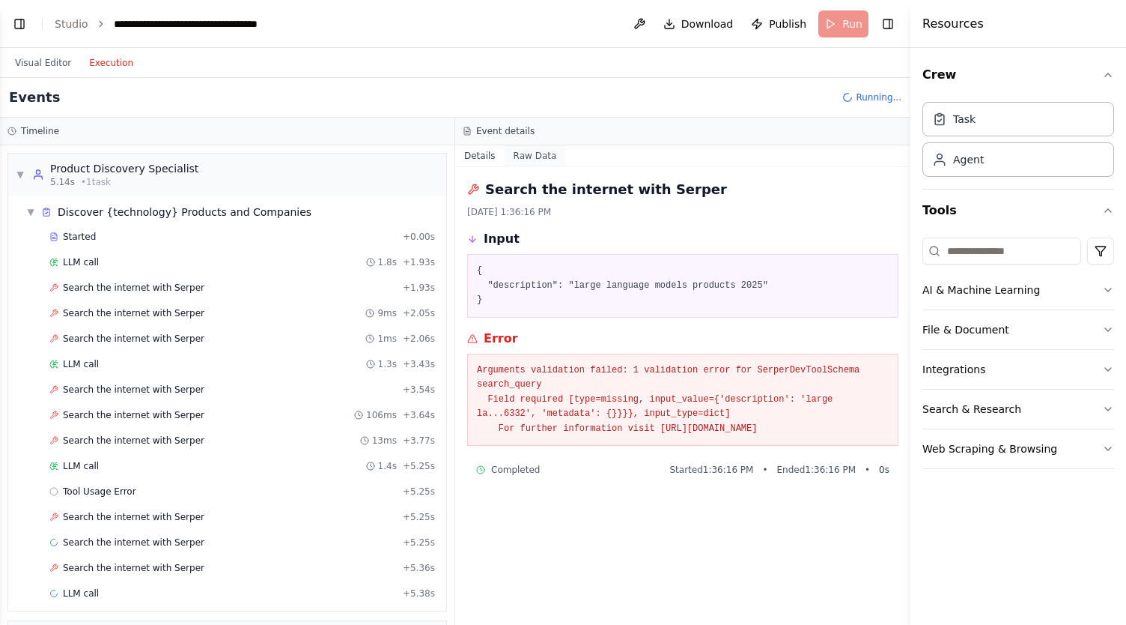
click at [544, 161] on button "Raw Data" at bounding box center [535, 155] width 61 height 21
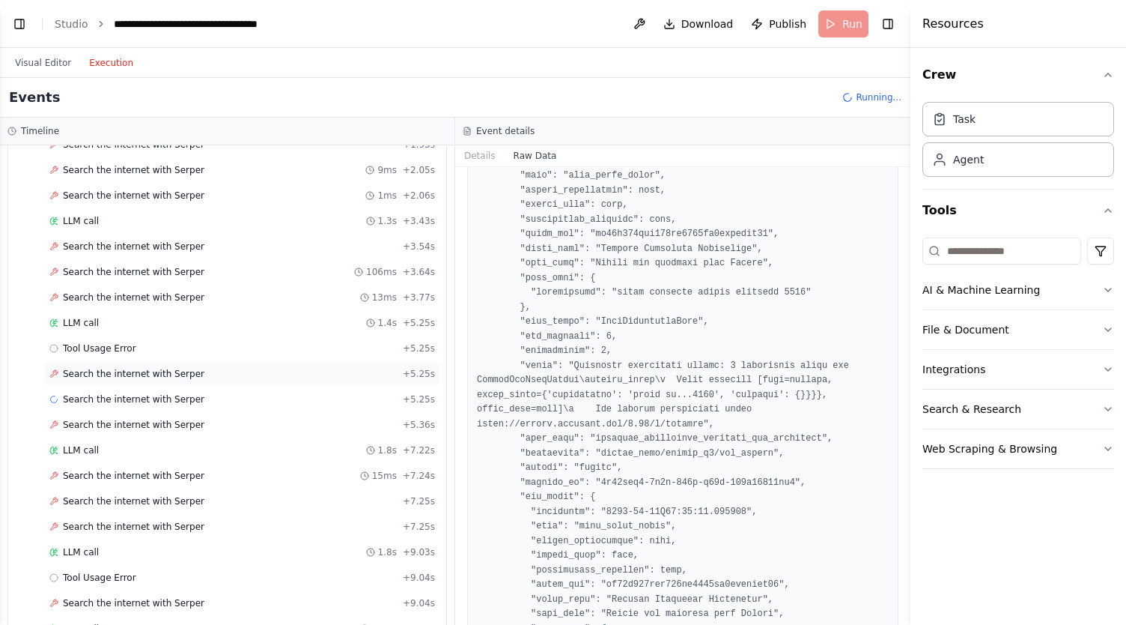
scroll to position [0, 0]
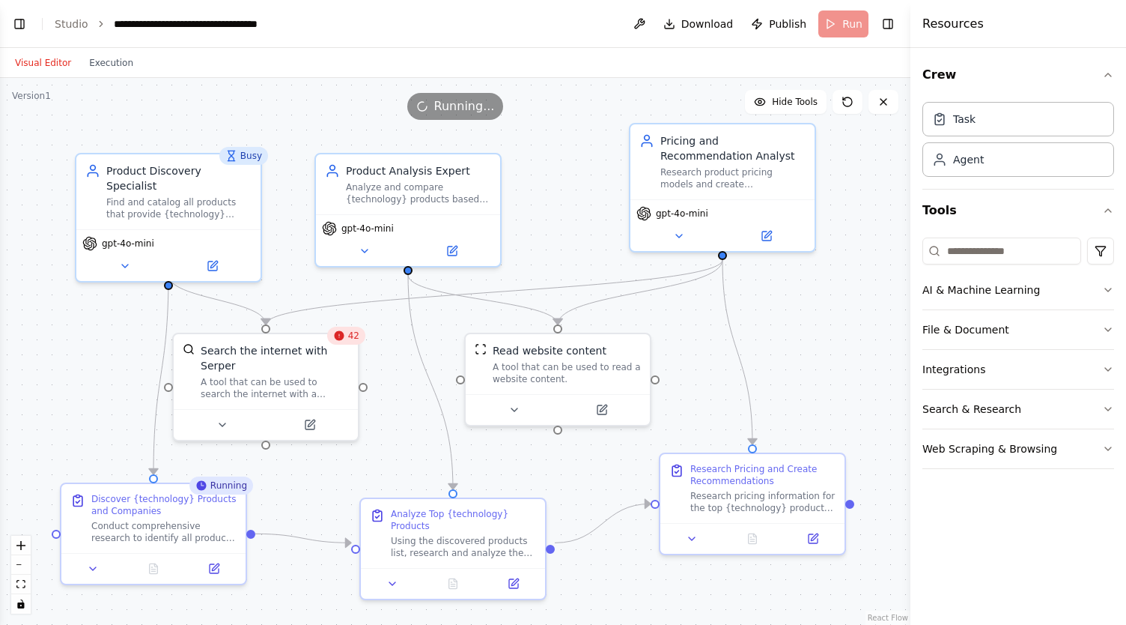
click at [51, 57] on button "Visual Editor" at bounding box center [43, 63] width 74 height 18
click at [80, 29] on link "Studio" at bounding box center [72, 24] width 34 height 12
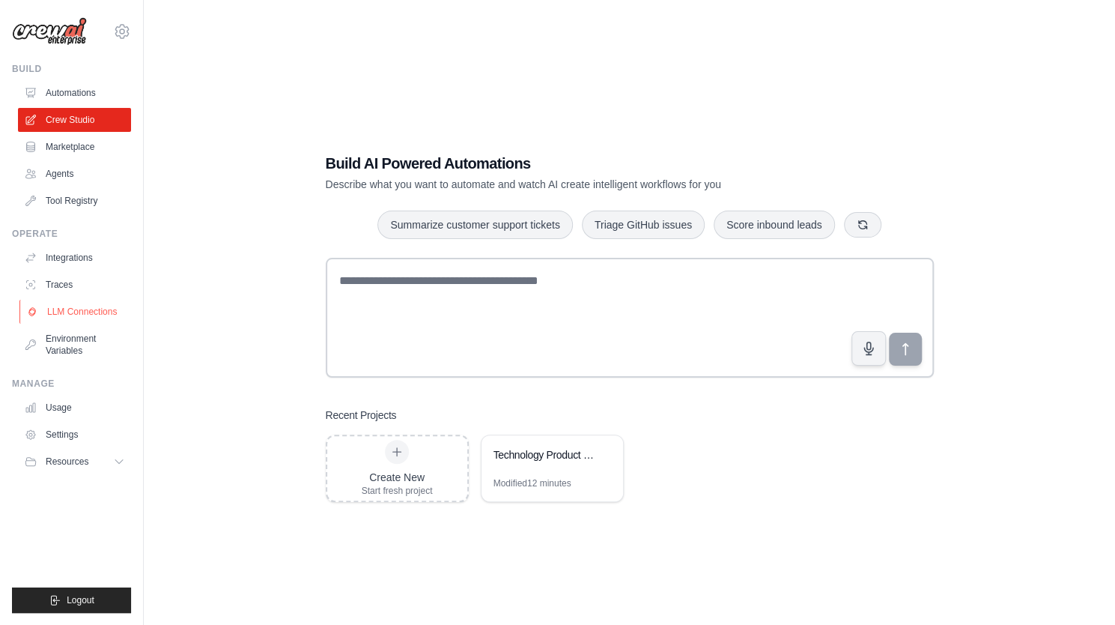
click at [79, 311] on link "LLM Connections" at bounding box center [75, 312] width 113 height 24
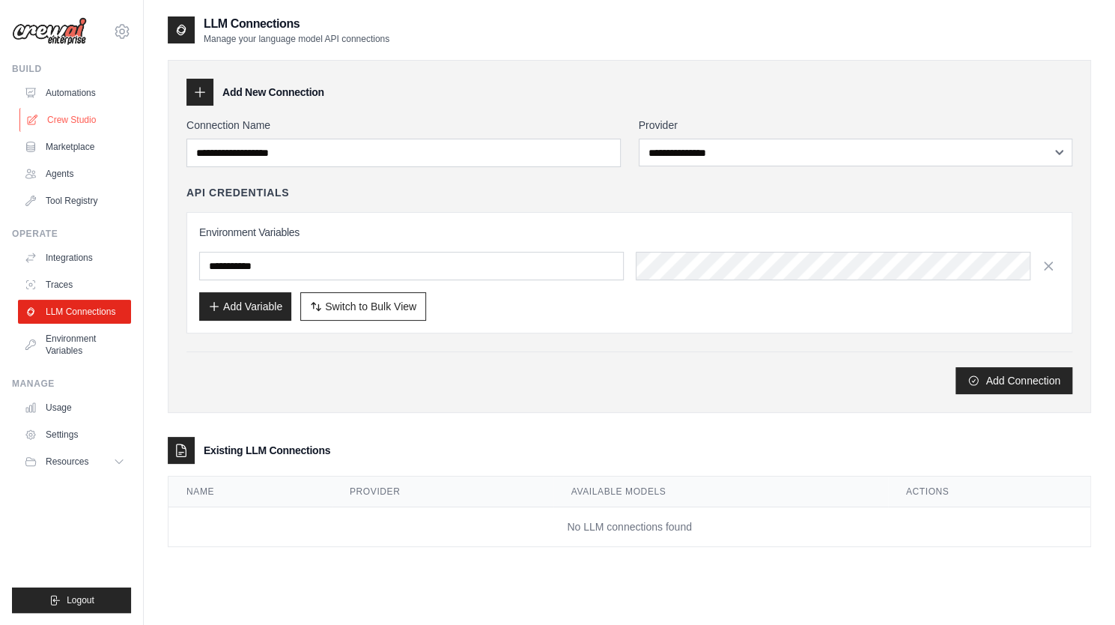
click at [67, 117] on link "Crew Studio" at bounding box center [75, 120] width 113 height 24
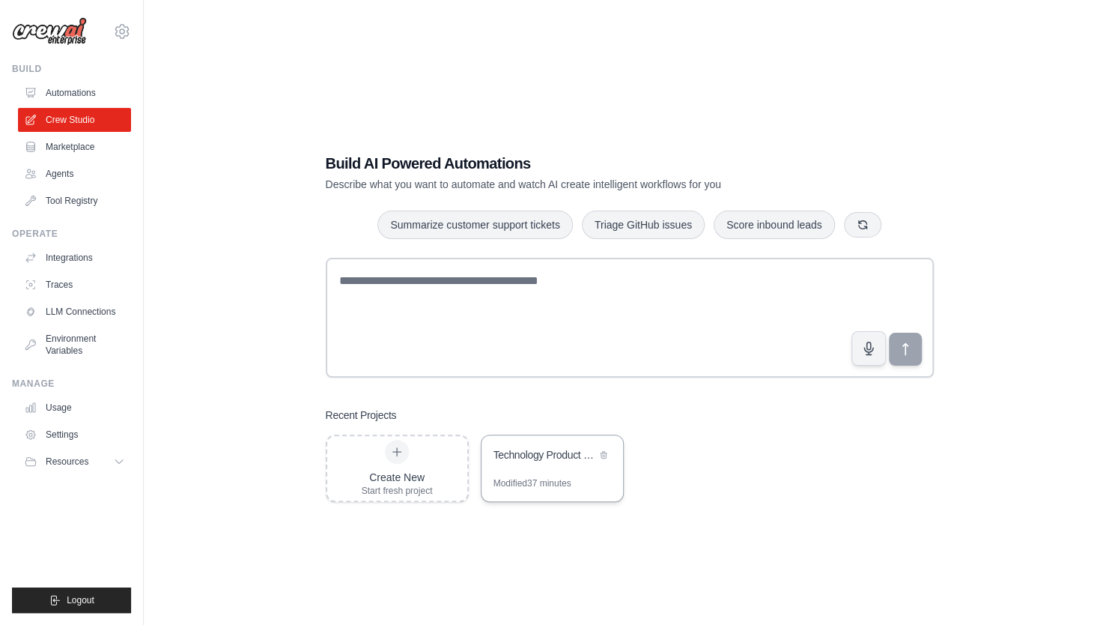
click at [527, 463] on div "Technology Product Research & Analysis" at bounding box center [544, 456] width 103 height 18
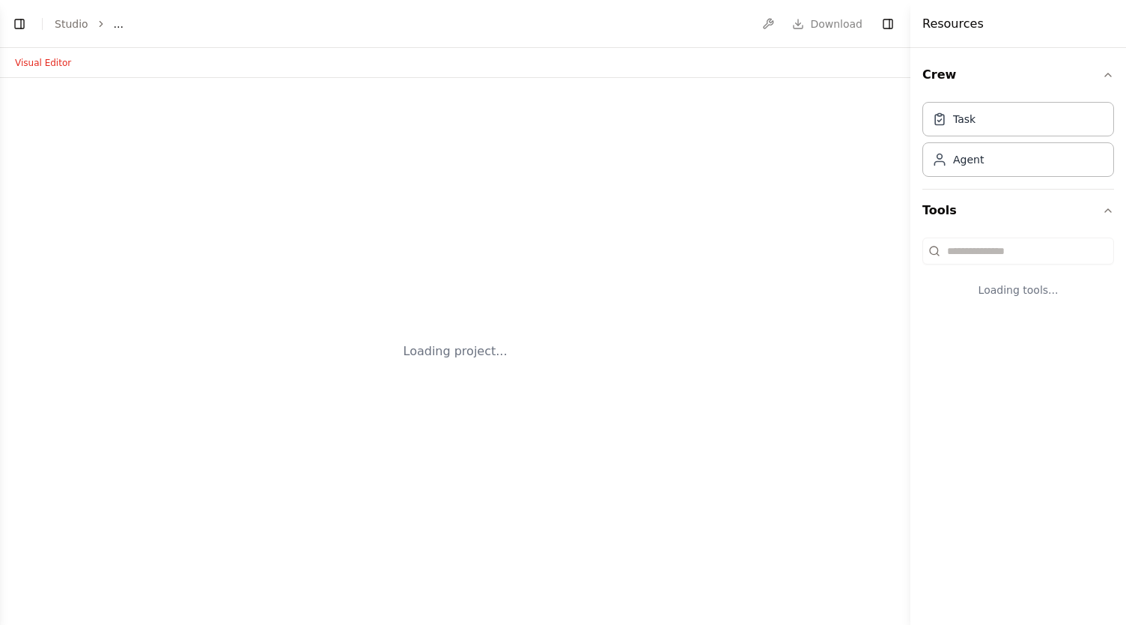
select select "****"
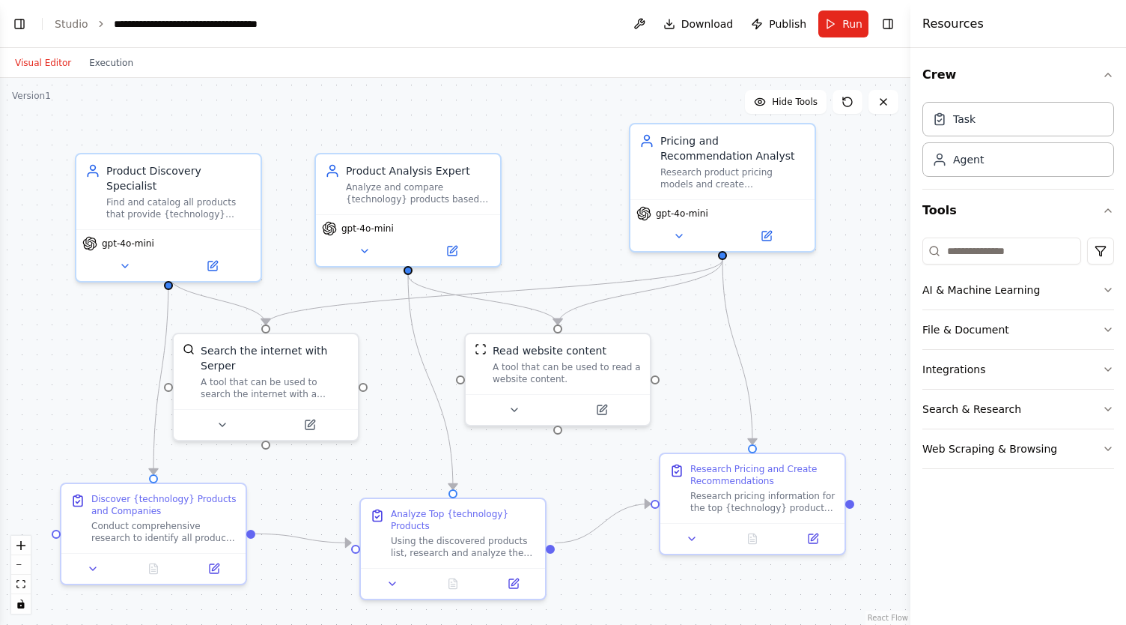
scroll to position [942, 0]
click at [100, 73] on div "Visual Editor Execution" at bounding box center [74, 63] width 136 height 30
click at [111, 61] on button "Execution" at bounding box center [111, 63] width 62 height 18
click at [45, 56] on button "Visual Editor" at bounding box center [43, 63] width 74 height 18
click at [838, 25] on button "Run" at bounding box center [843, 23] width 50 height 27
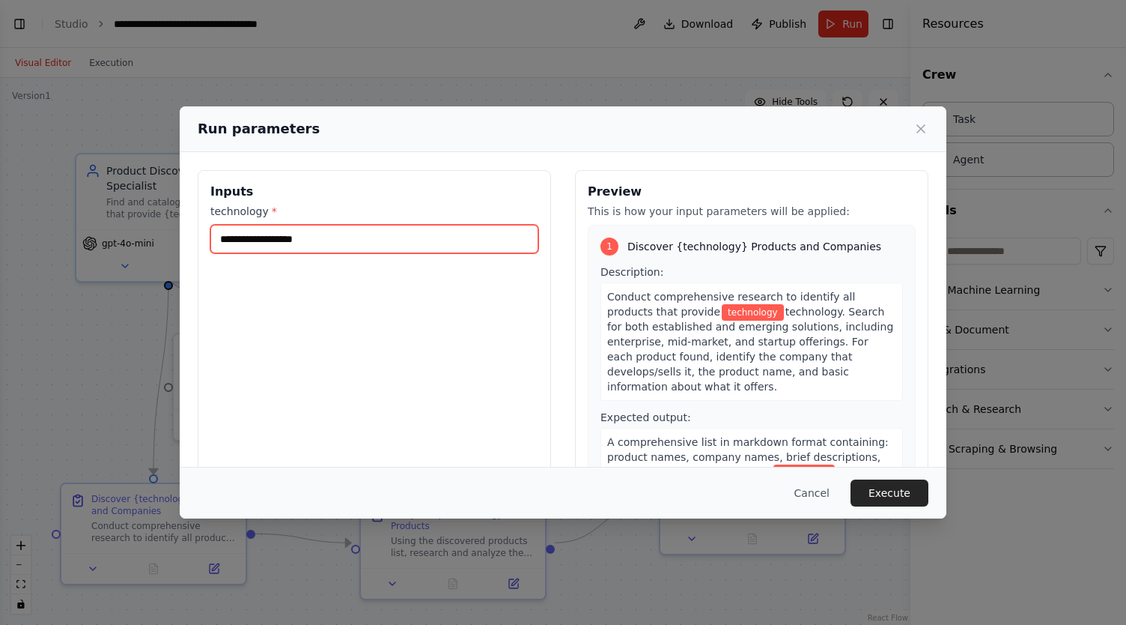
click at [389, 234] on input "technology *" at bounding box center [374, 239] width 328 height 28
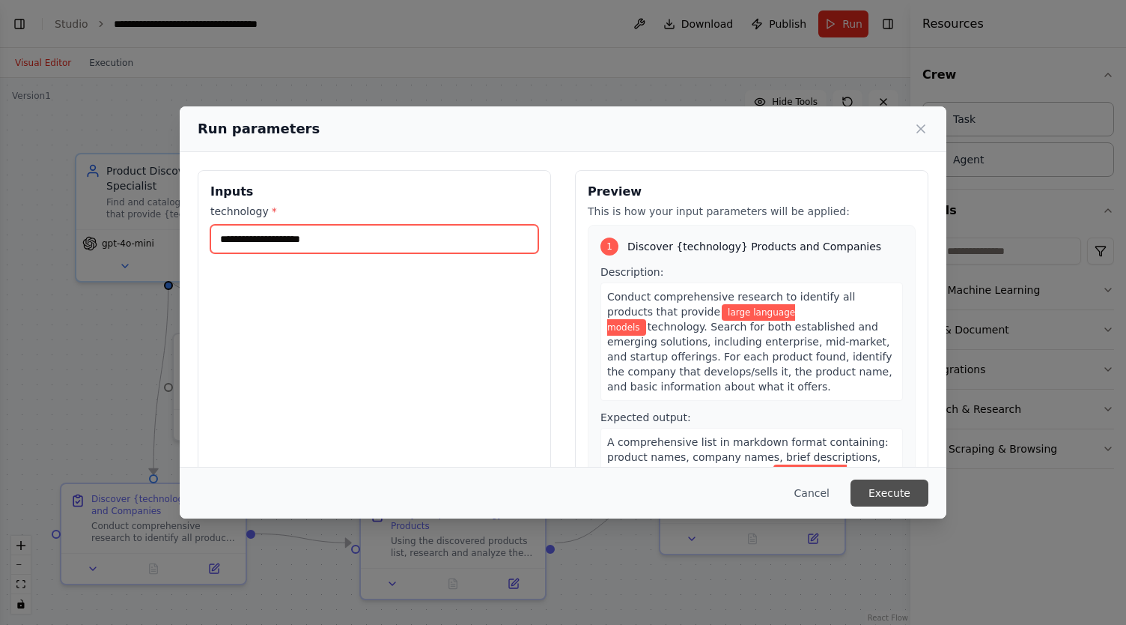
type input "**********"
click at [910, 493] on button "Execute" at bounding box center [890, 492] width 78 height 27
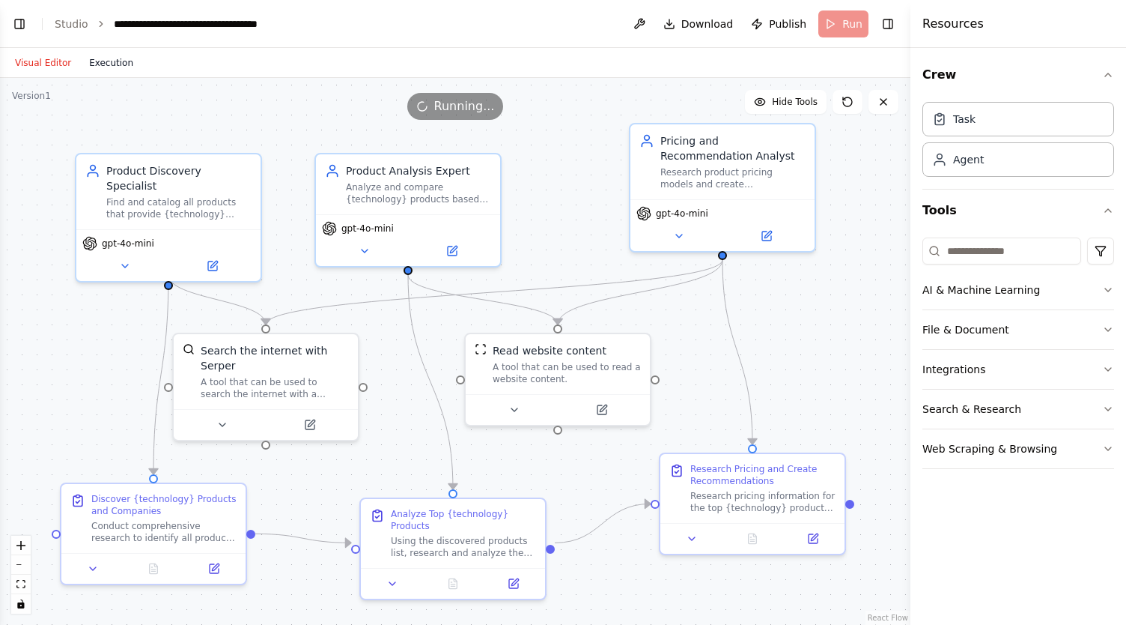
click at [113, 63] on button "Execution" at bounding box center [111, 63] width 62 height 18
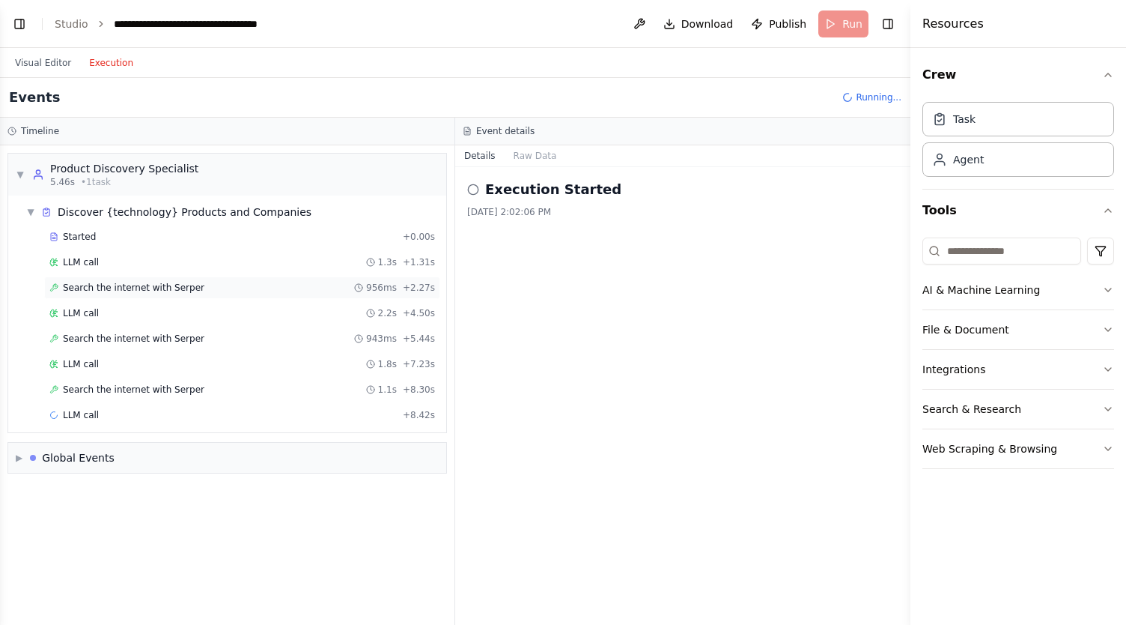
click at [202, 282] on div "Search the internet with [PERSON_NAME] 956ms + 2.27s" at bounding box center [242, 288] width 386 height 12
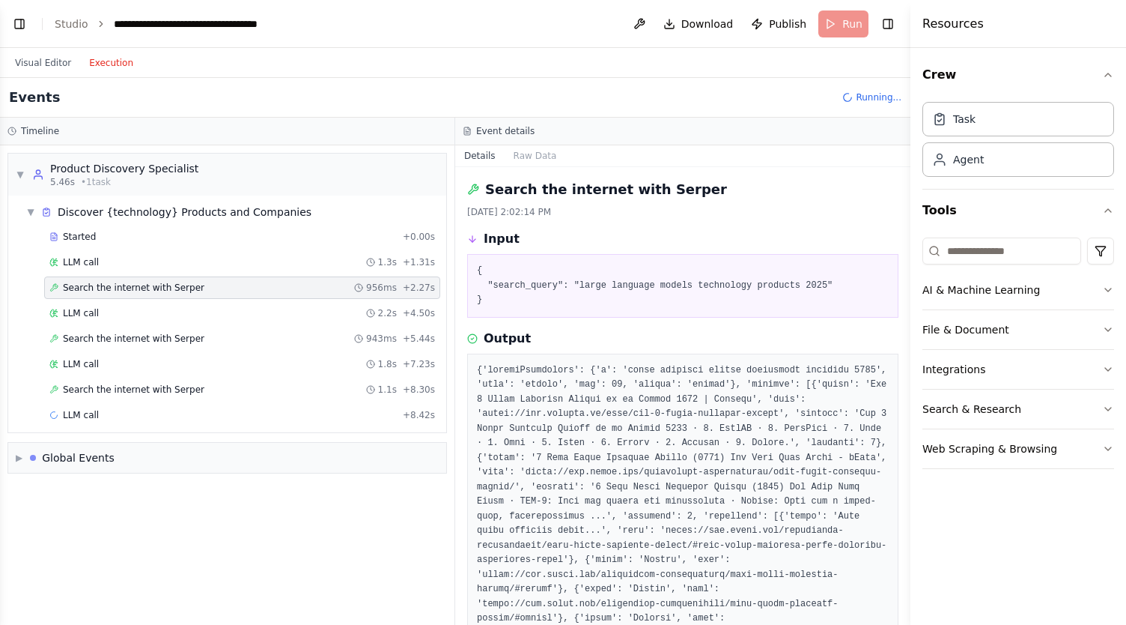
click at [173, 88] on div "Events Running..." at bounding box center [455, 98] width 911 height 40
click at [276, 228] on div "Started + 0.00s" at bounding box center [242, 236] width 396 height 22
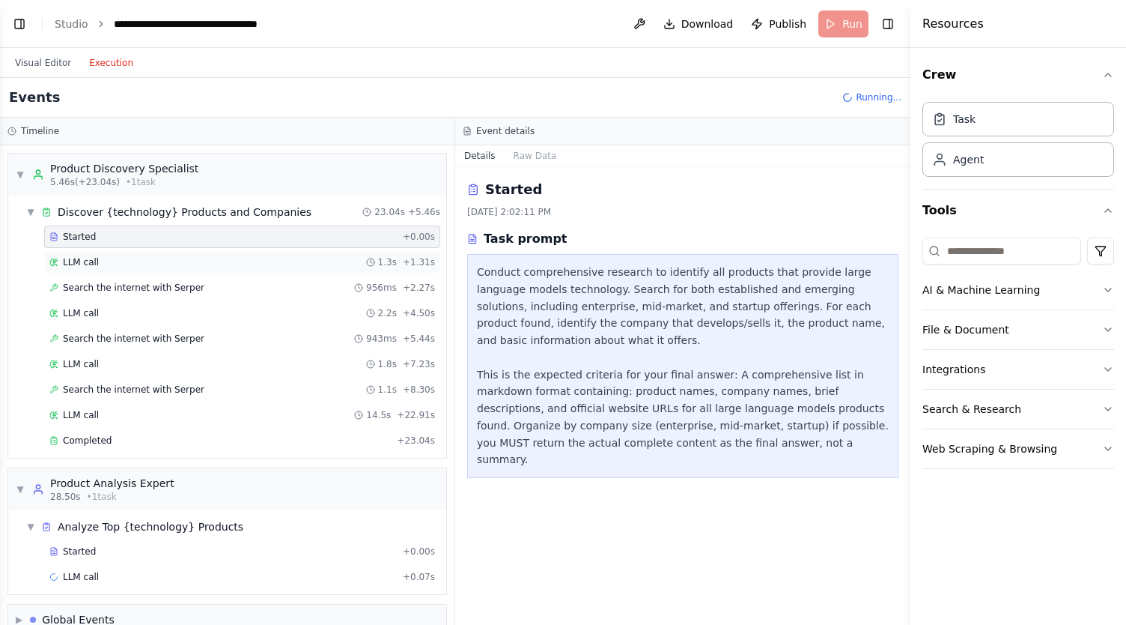
click at [223, 258] on div "LLM call 1.3s + 1.31s" at bounding box center [242, 262] width 386 height 12
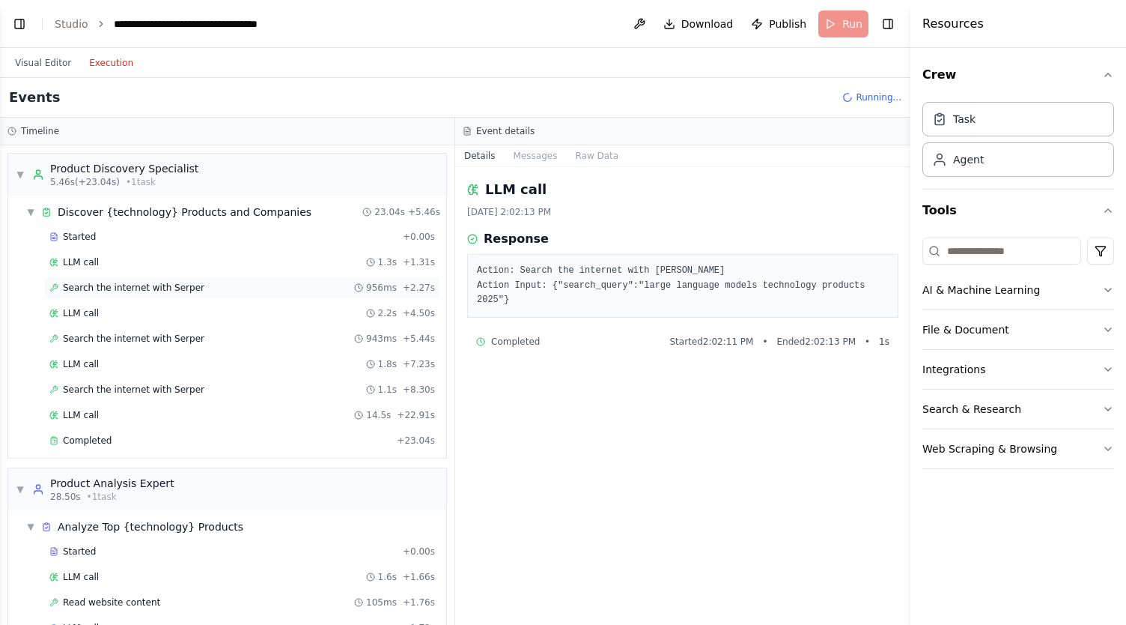
click at [184, 286] on span "Search the internet with Serper" at bounding box center [134, 288] width 142 height 12
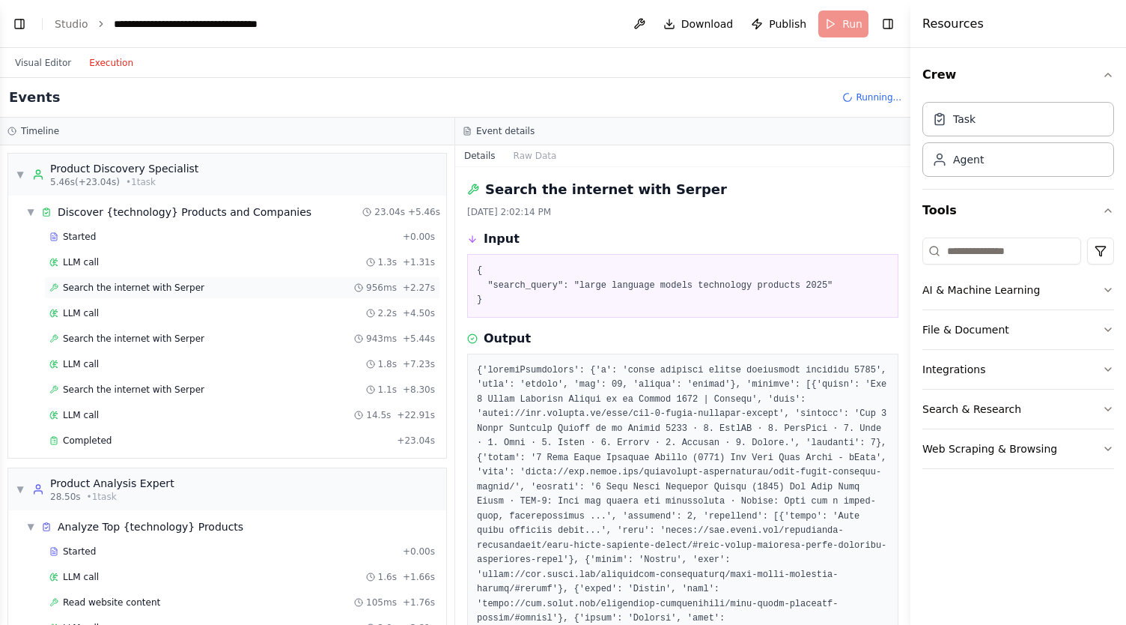
click at [70, 285] on span "Search the internet with Serper" at bounding box center [134, 288] width 142 height 12
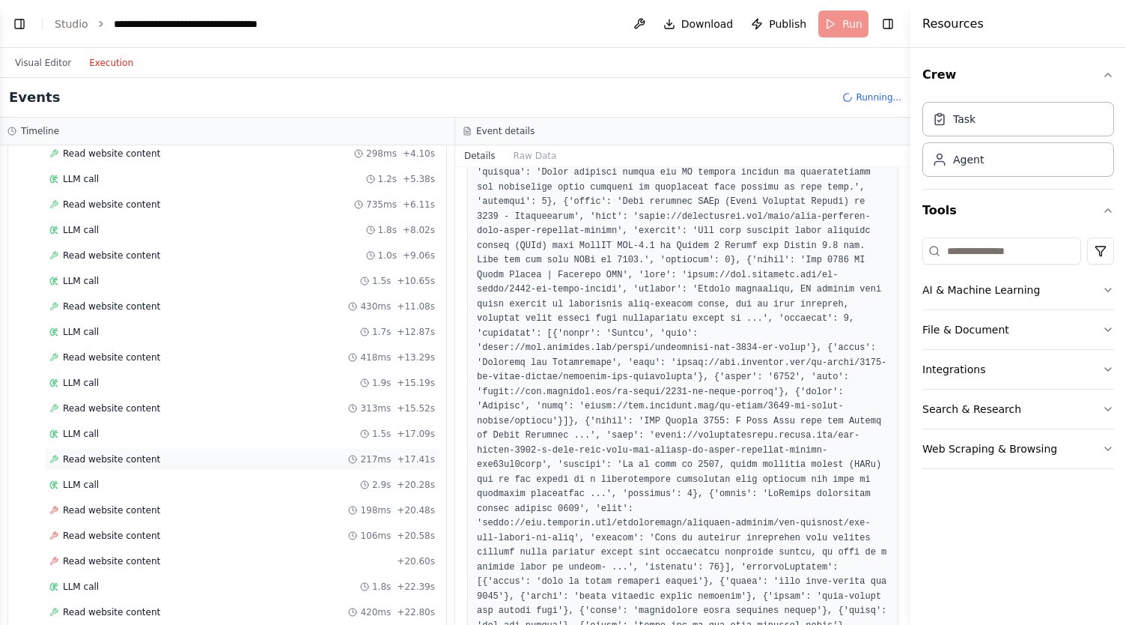
scroll to position [568, 0]
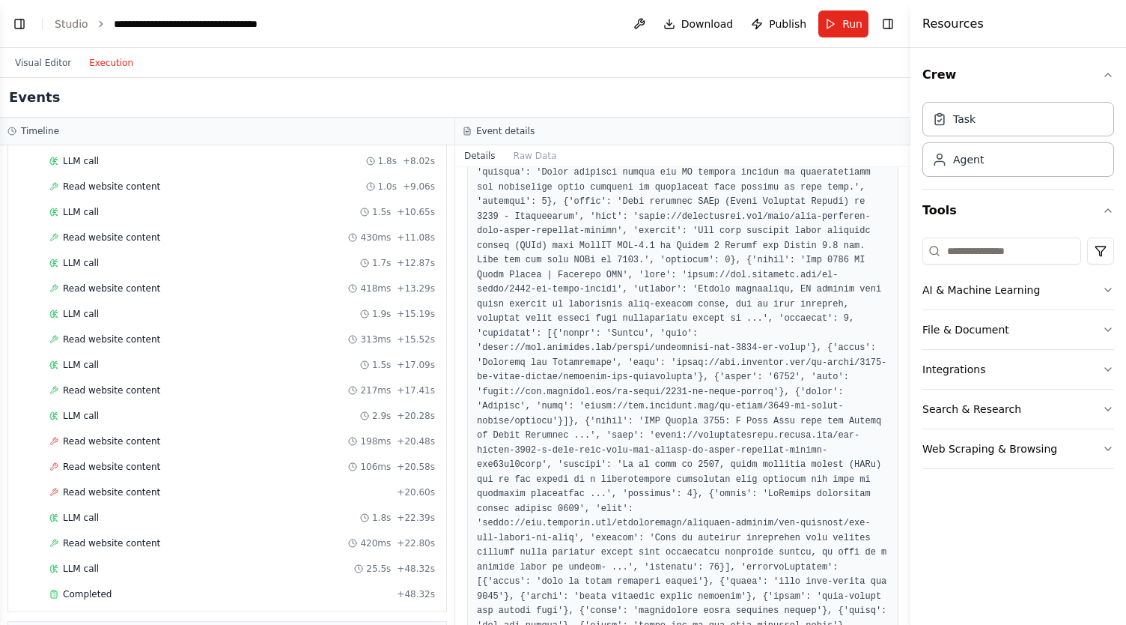
click at [998, 540] on div "Crew Task Agent Tools AI & Machine Learning File & Document Integrations Search…" at bounding box center [1019, 336] width 216 height 577
click at [139, 435] on span "Read website content" at bounding box center [111, 441] width 97 height 12
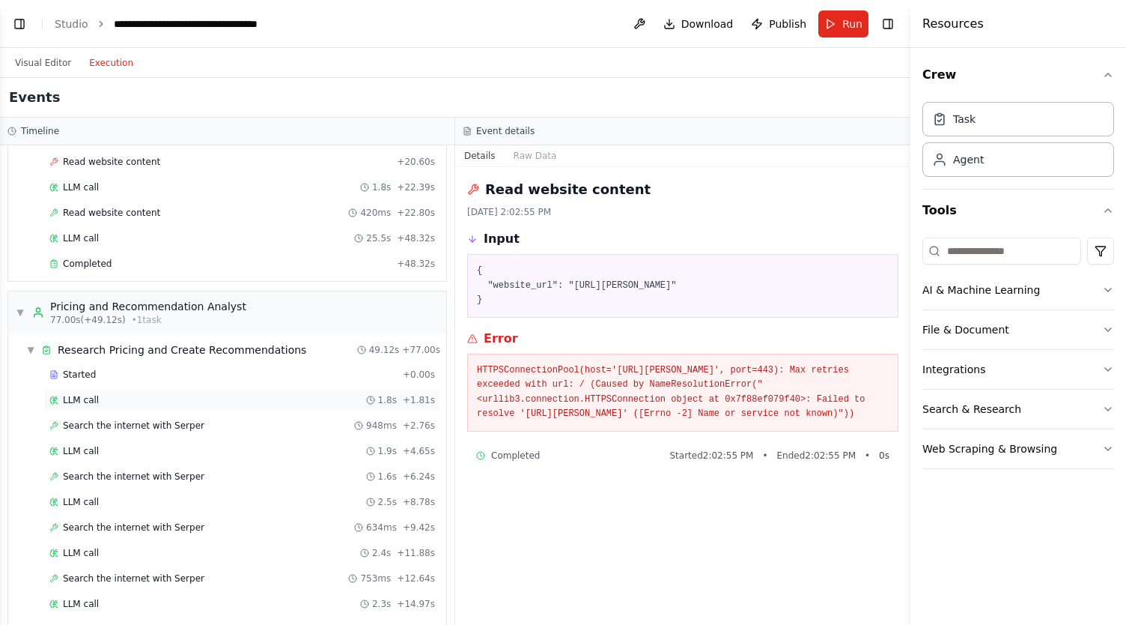
scroll to position [1252, 0]
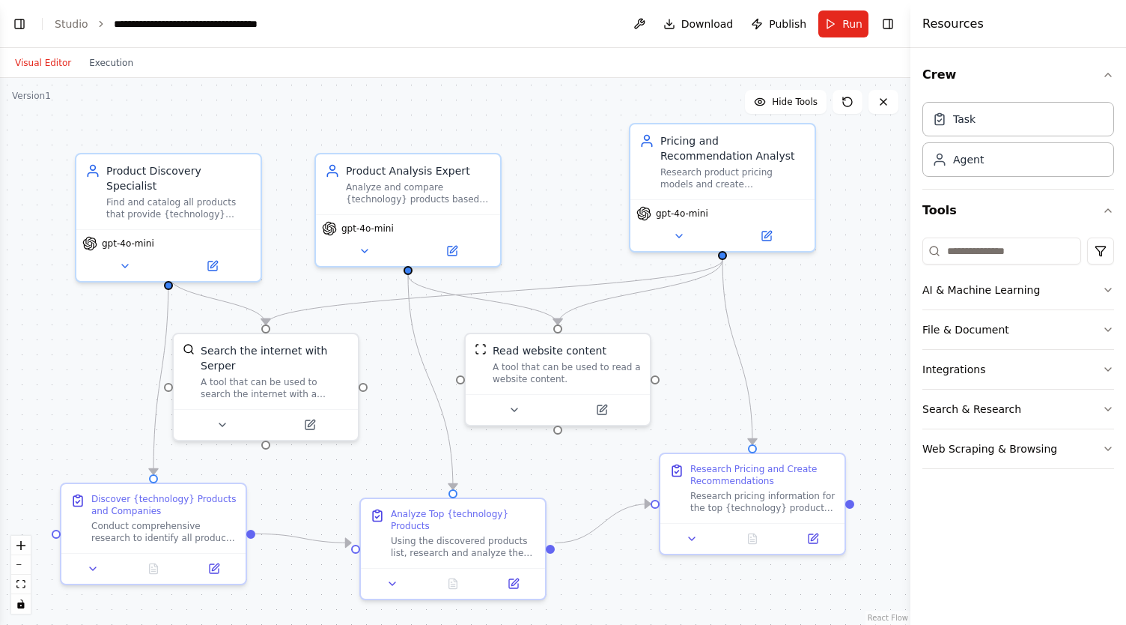
click at [47, 64] on button "Visual Editor" at bounding box center [43, 63] width 74 height 18
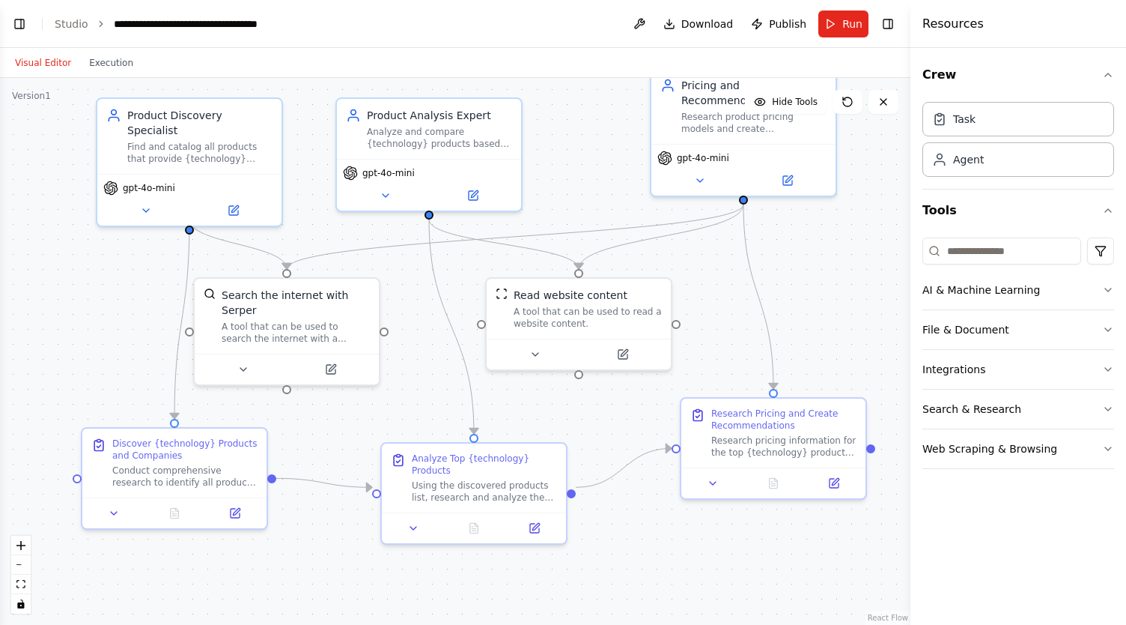
drag, startPoint x: 377, startPoint y: 314, endPoint x: 398, endPoint y: 258, distance: 59.2
click at [398, 258] on div ".deletable-edge-delete-btn { width: 20px; height: 20px; border: 0px solid #ffff…" at bounding box center [455, 351] width 911 height 547
click at [231, 203] on icon at bounding box center [233, 207] width 9 height 9
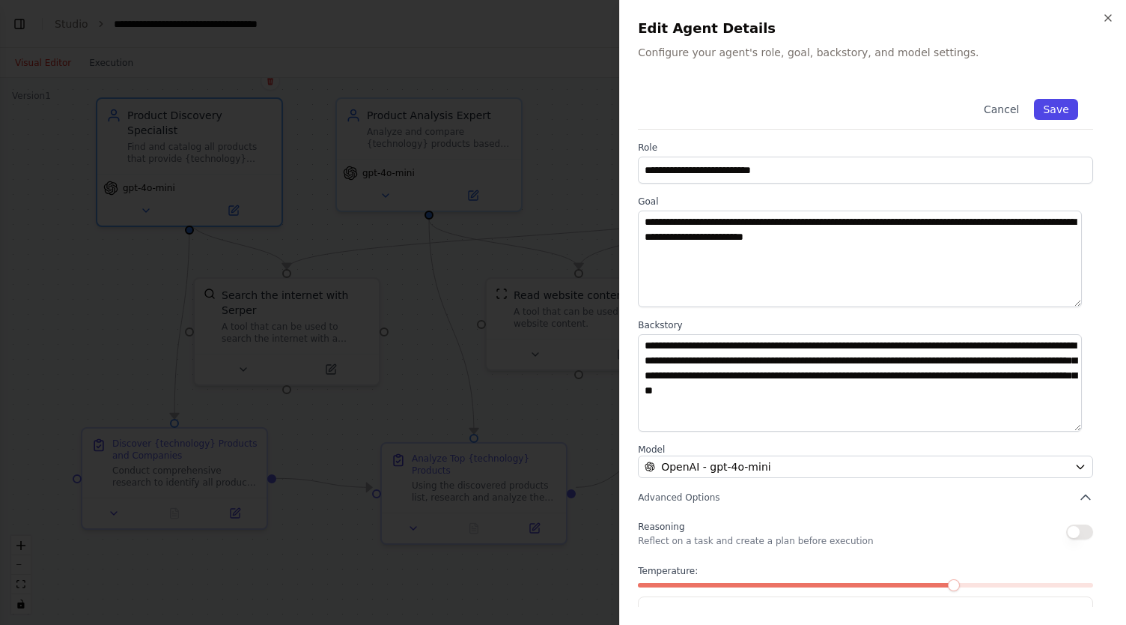
click at [1047, 111] on button "Save" at bounding box center [1056, 109] width 43 height 21
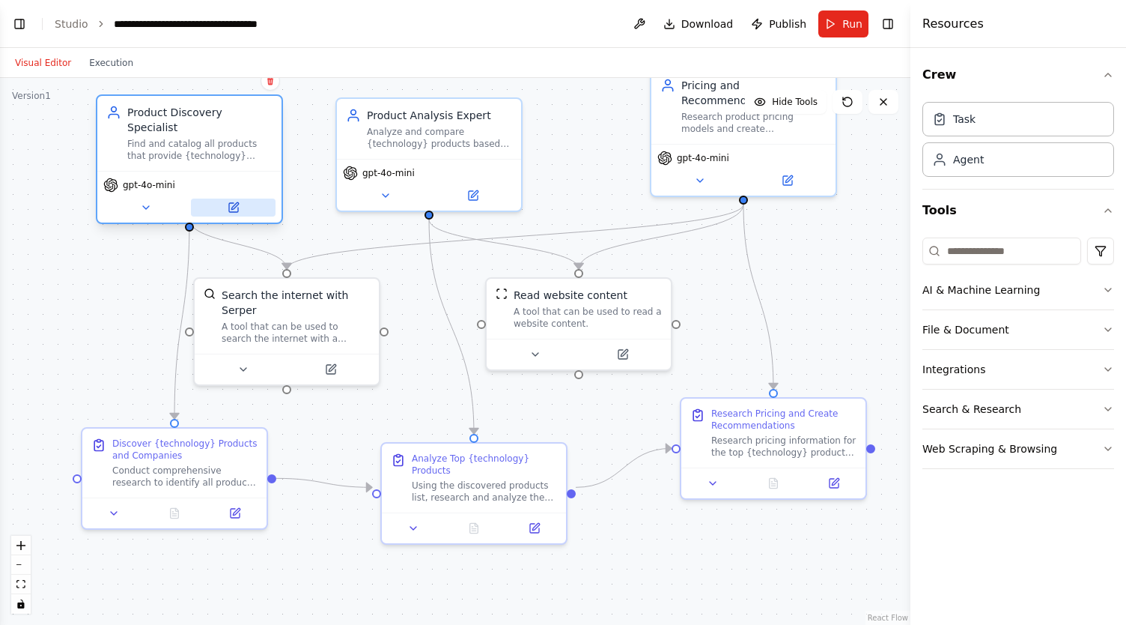
click at [242, 198] on button at bounding box center [233, 207] width 85 height 18
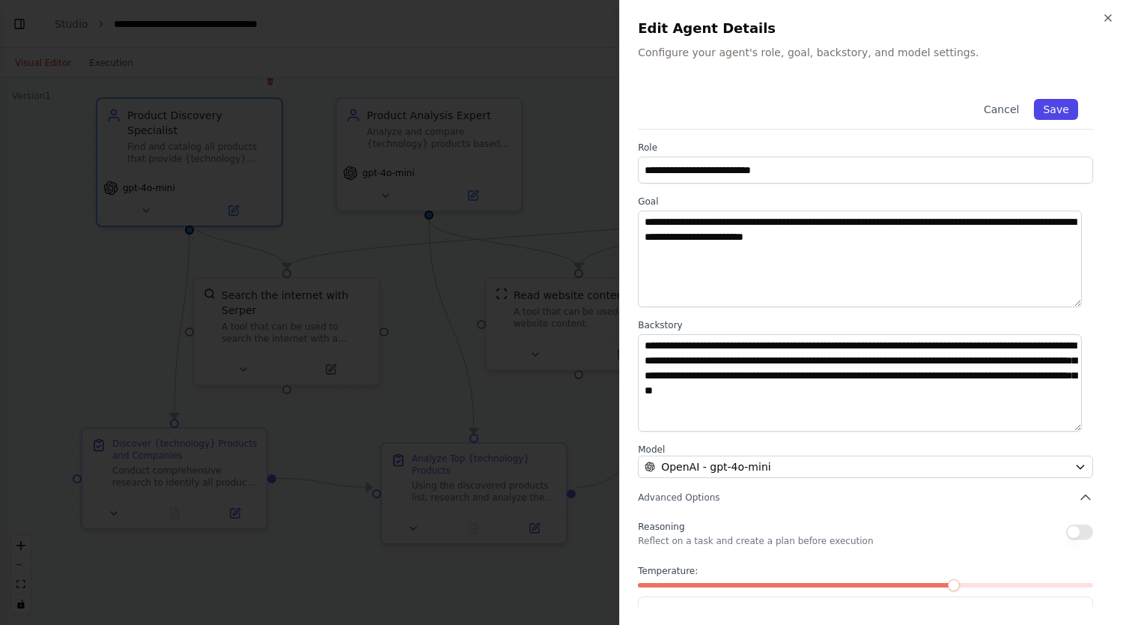
click at [1059, 109] on button "Save" at bounding box center [1056, 109] width 43 height 21
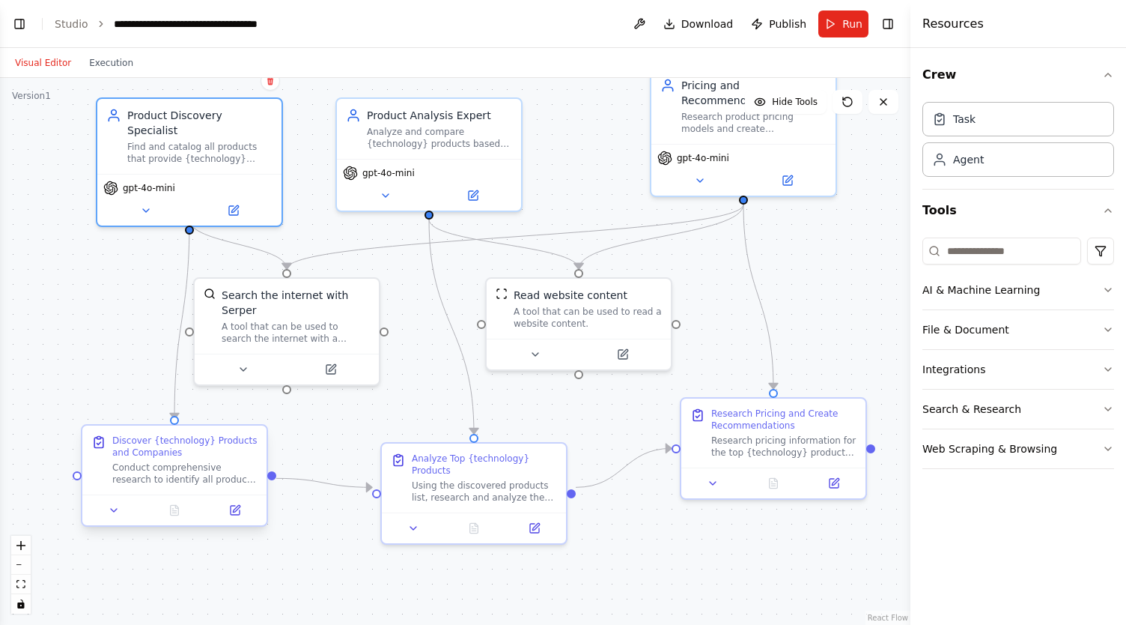
click at [238, 520] on div at bounding box center [174, 509] width 184 height 31
click at [245, 507] on button at bounding box center [235, 510] width 52 height 18
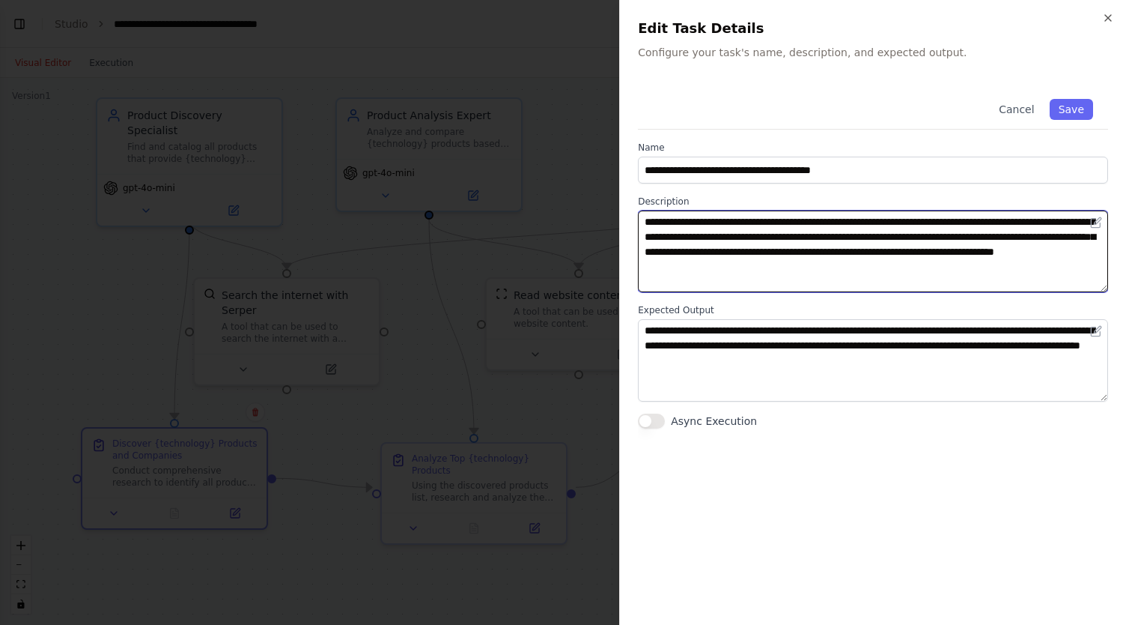
click at [785, 233] on textarea "**********" at bounding box center [873, 251] width 470 height 82
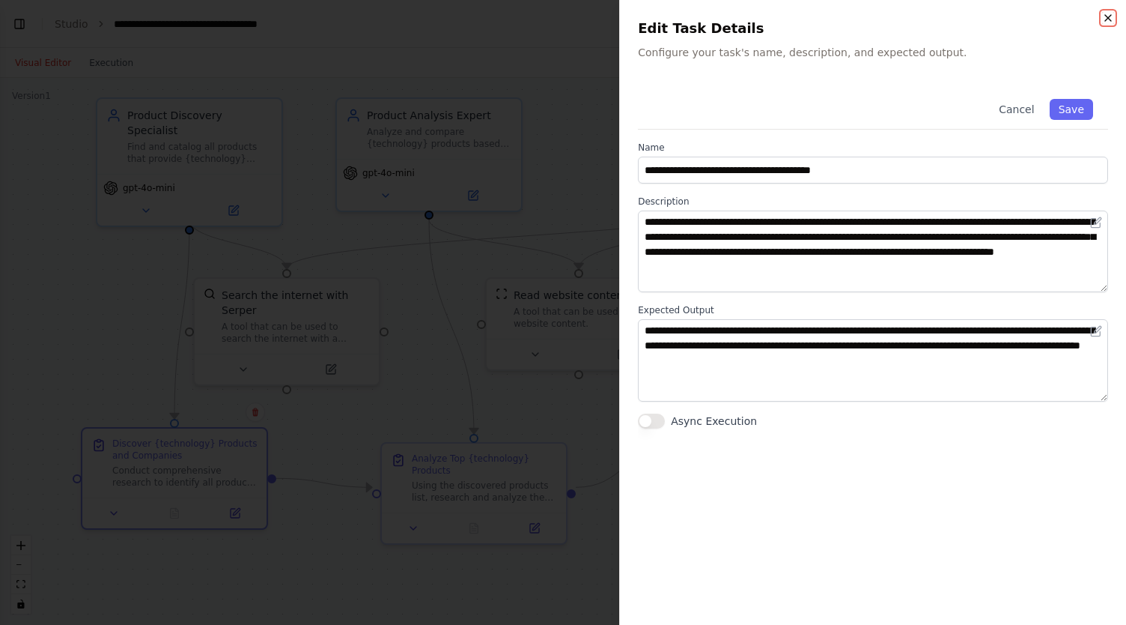
click at [1106, 17] on icon "button" at bounding box center [1108, 18] width 12 height 12
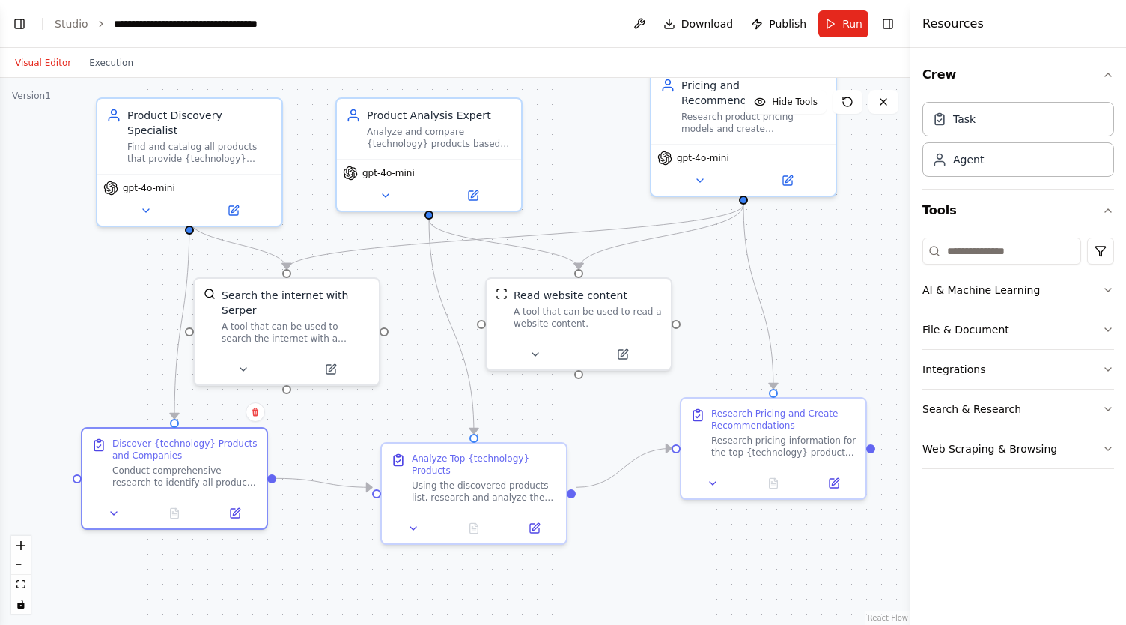
click at [109, 330] on div ".deletable-edge-delete-btn { width: 20px; height: 20px; border: 0px solid #ffff…" at bounding box center [455, 351] width 911 height 547
click at [842, 338] on div ".deletable-edge-delete-btn { width: 20px; height: 20px; border: 0px solid #ffff…" at bounding box center [455, 351] width 911 height 547
